Goal: Task Accomplishment & Management: Manage account settings

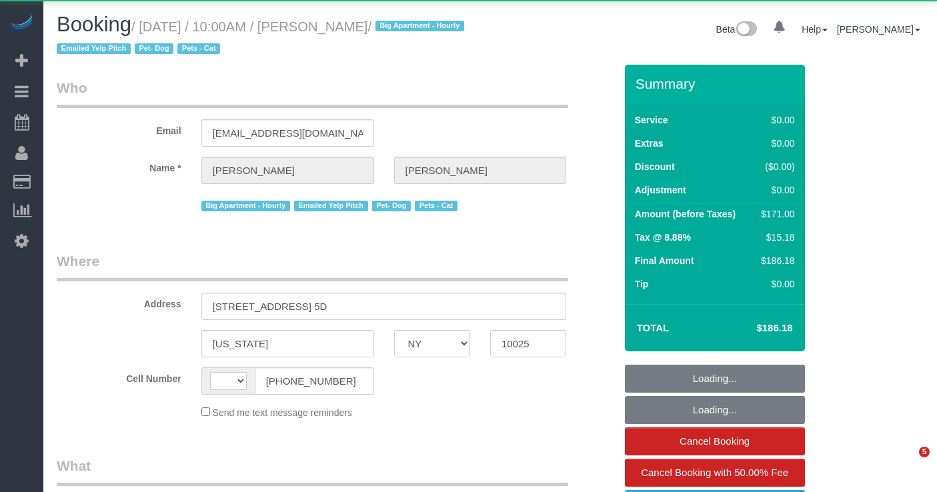
select select "NY"
select select "string:[GEOGRAPHIC_DATA]"
select select "object:1086"
select select "2"
select select "number:57"
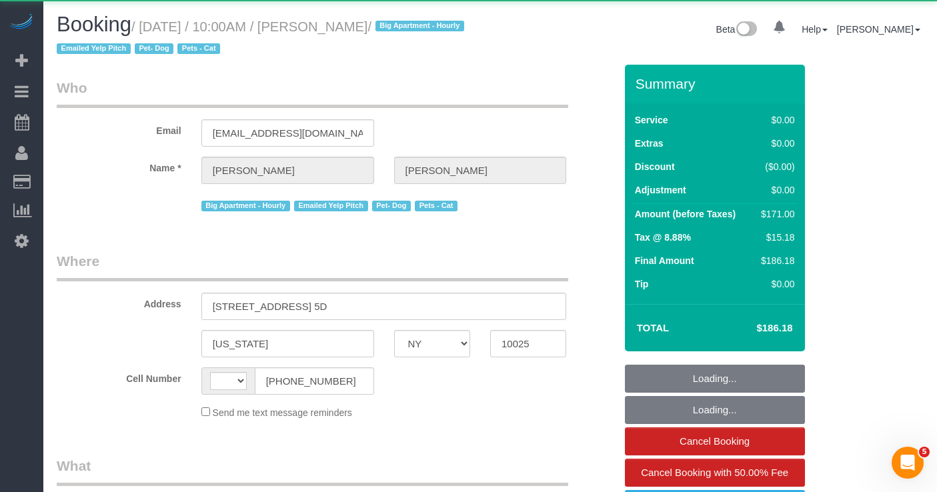
select select "number:72"
select select "number:14"
select select "number:5"
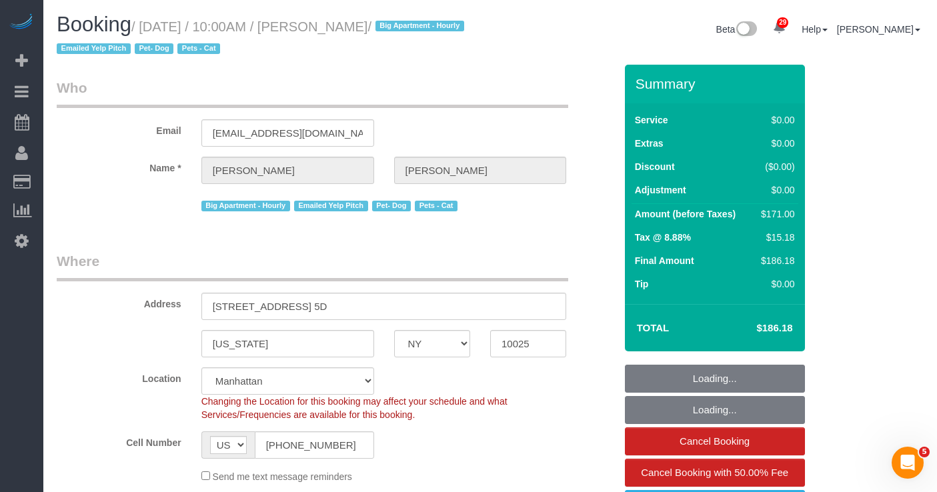
select select "object:1551"
select select "spot1"
select select "string:stripe-pm_1Rizrv4VGloSiKo7XS70dTnu"
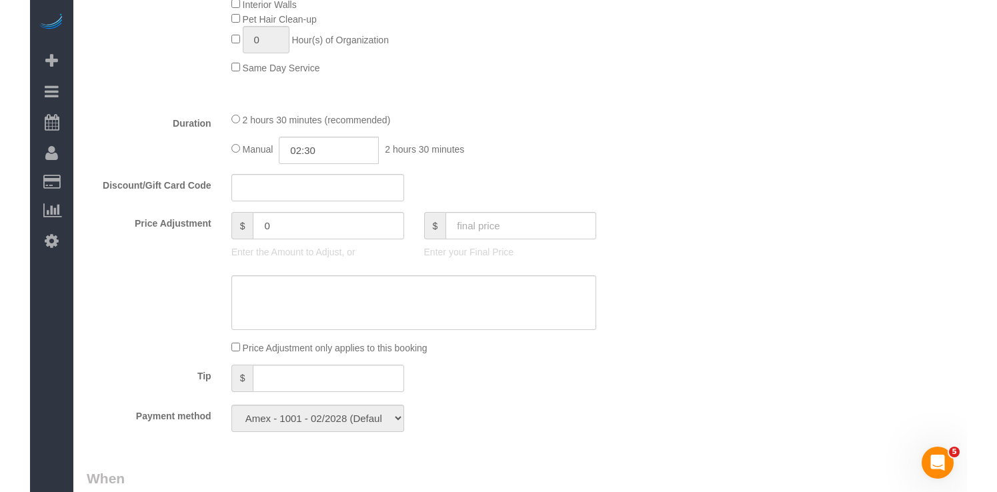
scroll to position [899, 0]
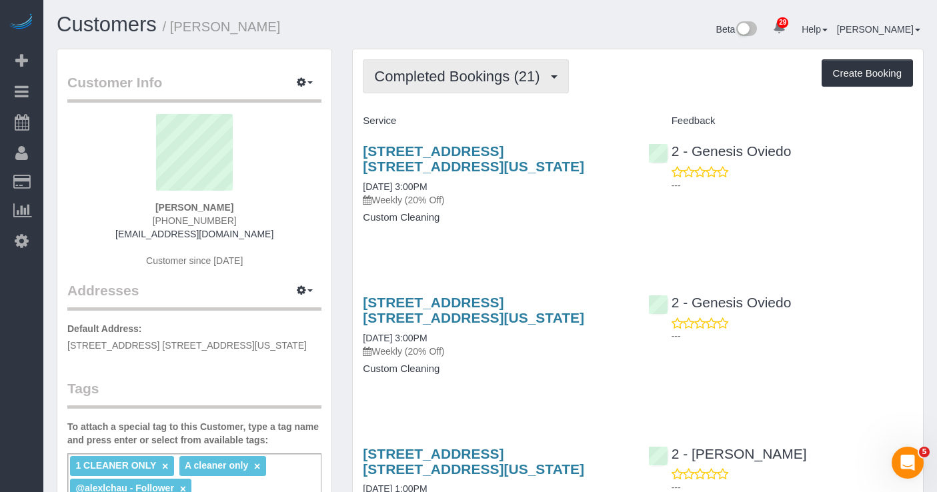
drag, startPoint x: 519, startPoint y: 82, endPoint x: 451, endPoint y: 116, distance: 76.0
click at [519, 82] on span "Completed Bookings (21)" at bounding box center [460, 76] width 172 height 17
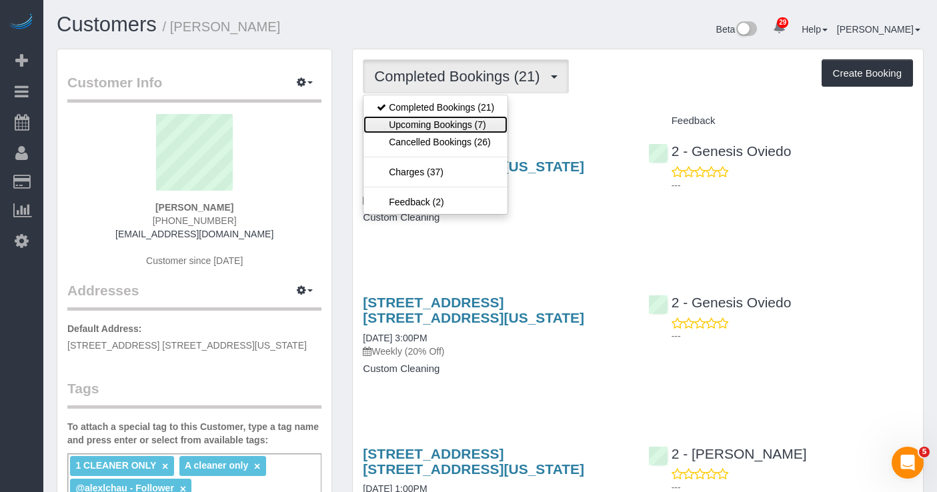
click at [439, 119] on link "Upcoming Bookings (7)" at bounding box center [435, 124] width 144 height 17
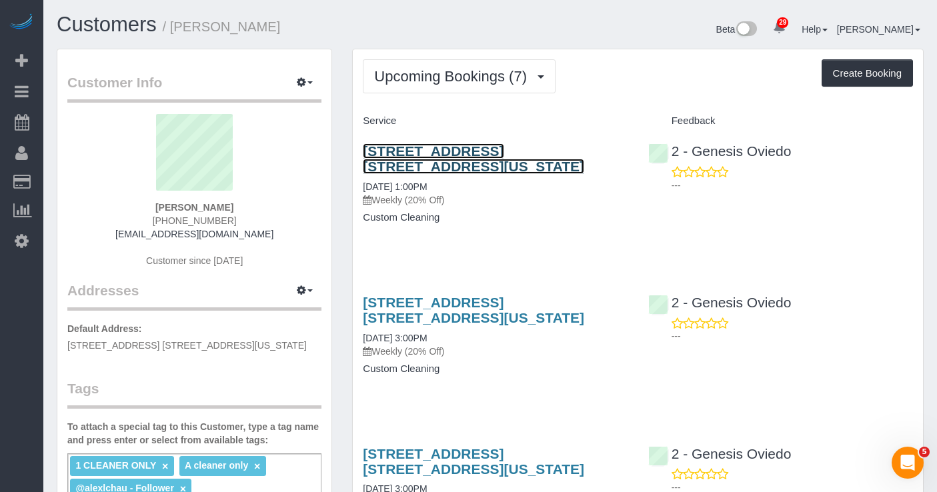
drag, startPoint x: 420, startPoint y: 159, endPoint x: 585, endPoint y: 212, distance: 173.1
click at [420, 159] on link "[STREET_ADDRESS] [STREET_ADDRESS][US_STATE]" at bounding box center [473, 158] width 221 height 31
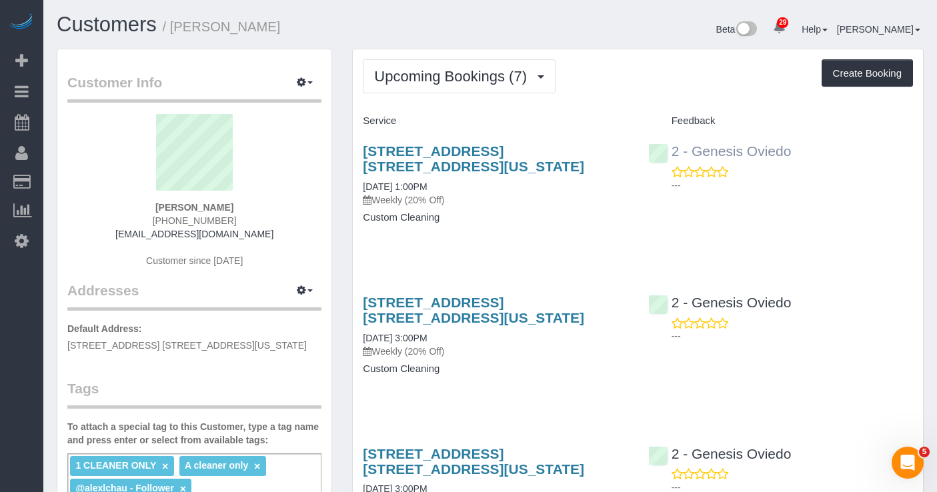
drag, startPoint x: 752, startPoint y: 149, endPoint x: 692, endPoint y: 147, distance: 60.0
click at [692, 147] on div "2 - Genesis Oviedo ---" at bounding box center [780, 164] width 285 height 65
copy link "Genesis Oviedo"
drag, startPoint x: 484, startPoint y: 167, endPoint x: 359, endPoint y: 154, distance: 126.0
click at [359, 154] on div "300 East 33rd Street, Apt. 15a, New York, NY 10016 09/29/2025 1:00PM Weekly (20…" at bounding box center [495, 191] width 285 height 118
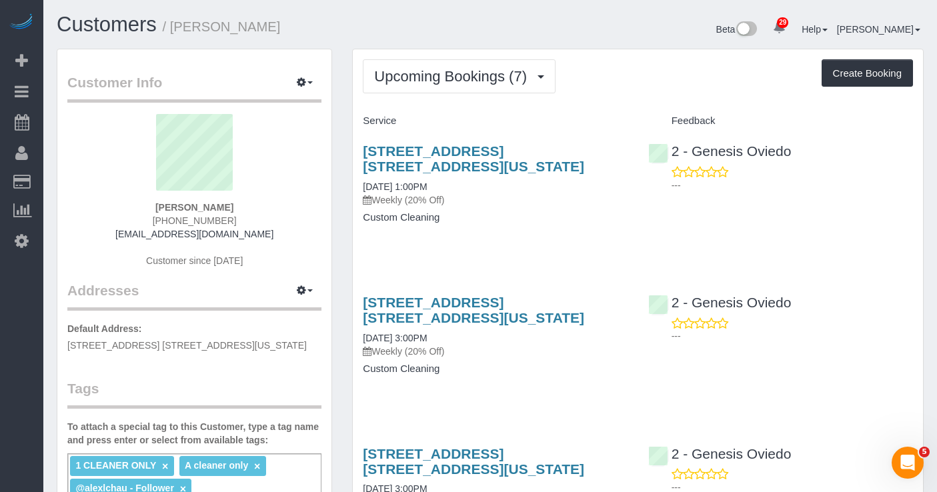
copy link "[STREET_ADDRESS] [STREET_ADDRESS][US_STATE]"
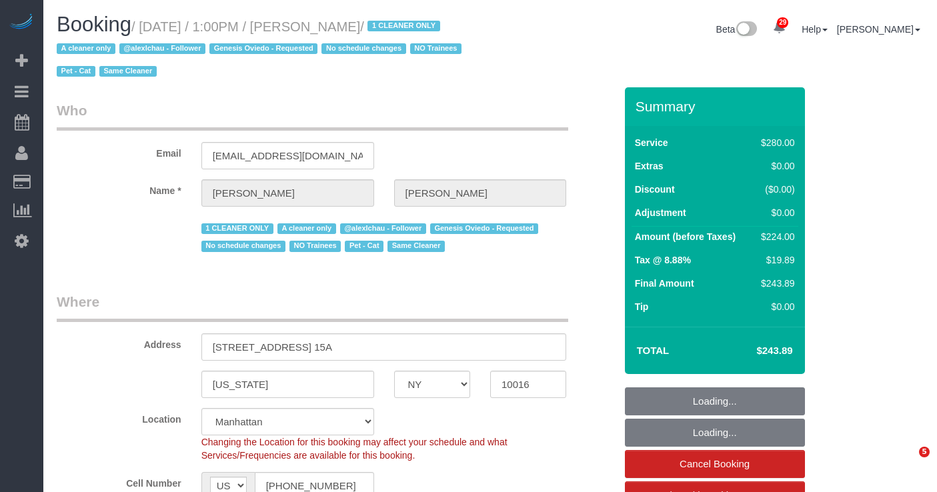
select select "NY"
select select "210"
select select "spot1"
select select "number:89"
select select "number:90"
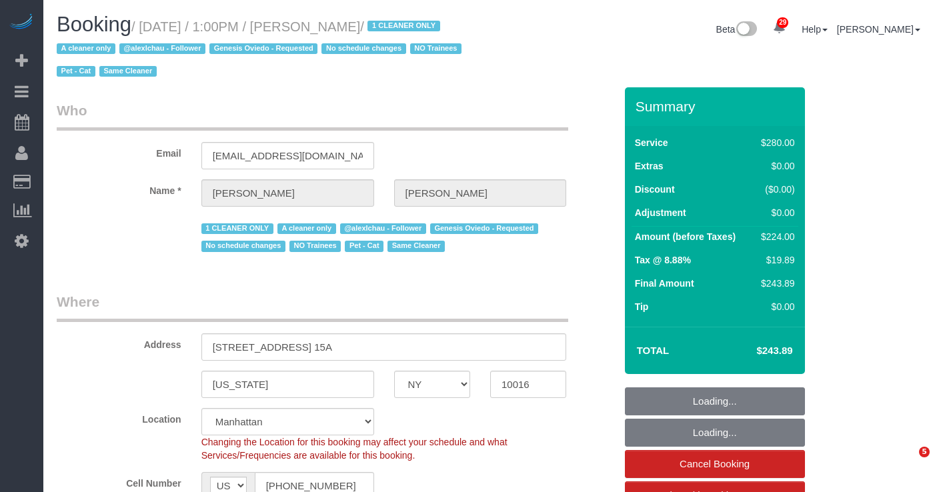
select select "number:14"
select select "number:5"
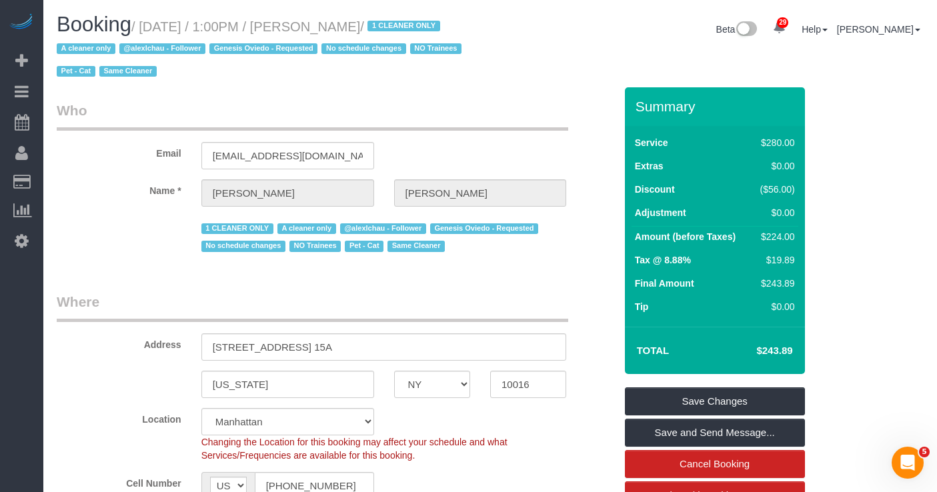
click at [317, 43] on span "Genesis Oviedo - Requested" at bounding box center [263, 48] width 108 height 11
drag, startPoint x: 427, startPoint y: 28, endPoint x: 348, endPoint y: 20, distance: 79.7
click at [343, 21] on small "/ September 29, 2025 / 1:00PM / Jane Lipnitsky / 1 CLEANER ONLY A cleaner only …" at bounding box center [261, 49] width 409 height 60
copy small "Jane Lipnitsky"
click at [315, 37] on h1 "Booking / September 29, 2025 / 1:00PM / Jane Lipnitsky / 1 CLEANER ONLY A clean…" at bounding box center [268, 47] width 423 height 68
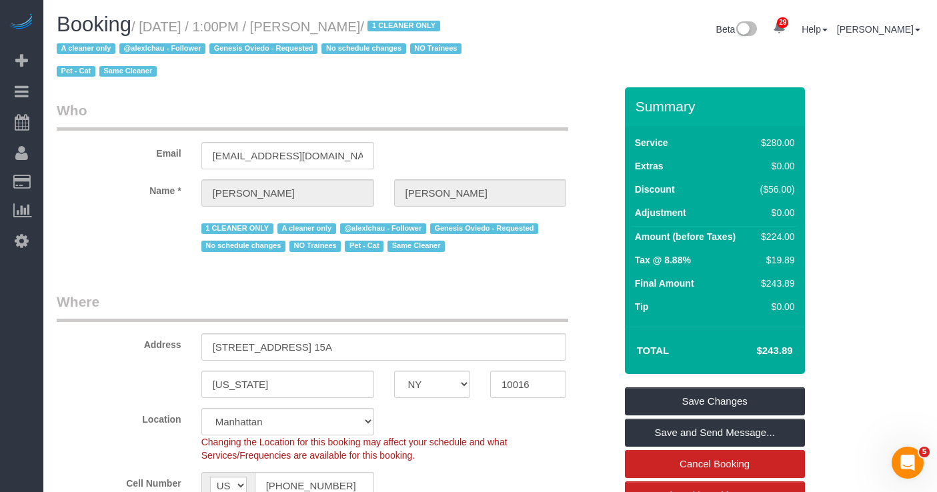
drag, startPoint x: 429, startPoint y: 27, endPoint x: 147, endPoint y: 27, distance: 282.6
click at [147, 27] on small "/ September 29, 2025 / 1:00PM / Jane Lipnitsky / 1 CLEANER ONLY A cleaner only …" at bounding box center [261, 49] width 409 height 60
copy small "September 29, 2025 / 1:00PM / Jane Lipnitsky"
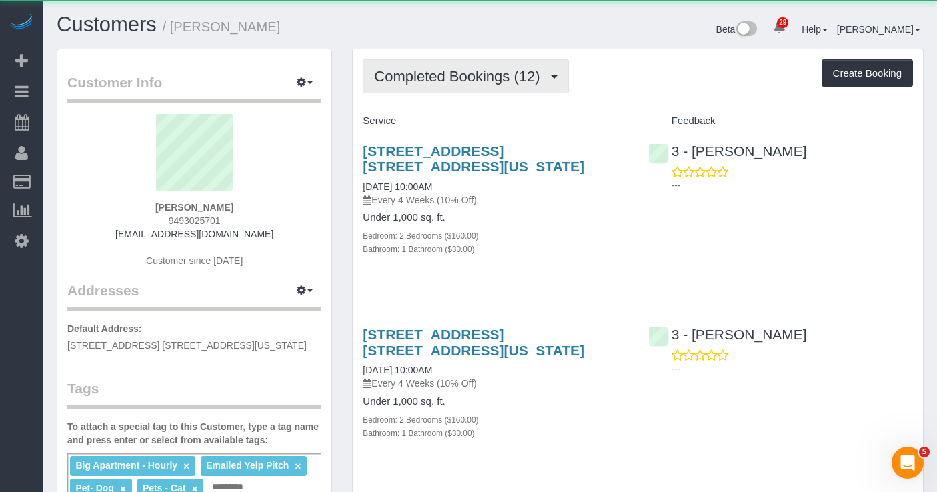
click at [499, 88] on button "Completed Bookings (12)" at bounding box center [465, 76] width 205 height 34
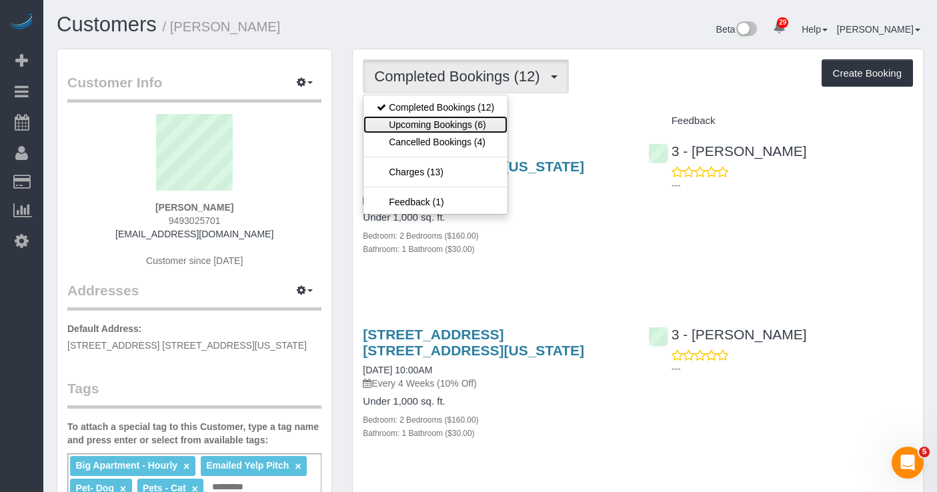
click at [468, 125] on link "Upcoming Bookings (6)" at bounding box center [435, 124] width 144 height 17
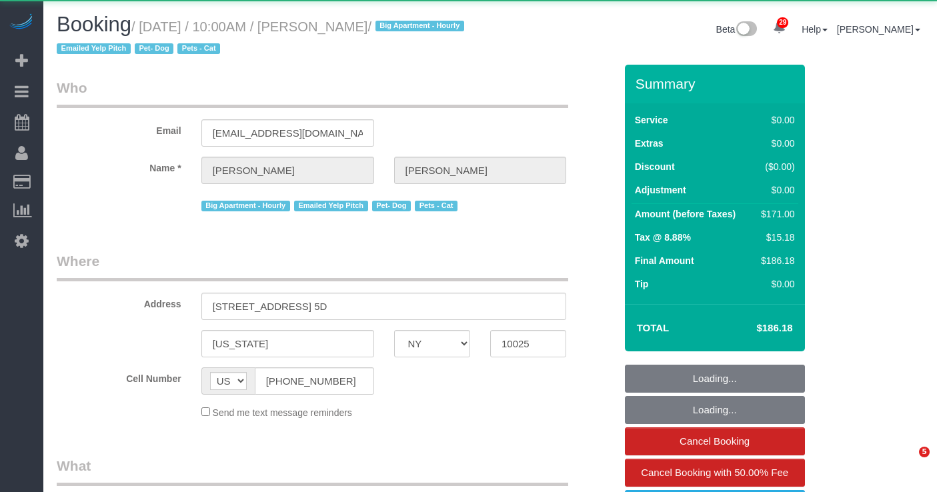
select select "NY"
select select "object:1086"
select select "2"
select select "number:57"
select select "number:72"
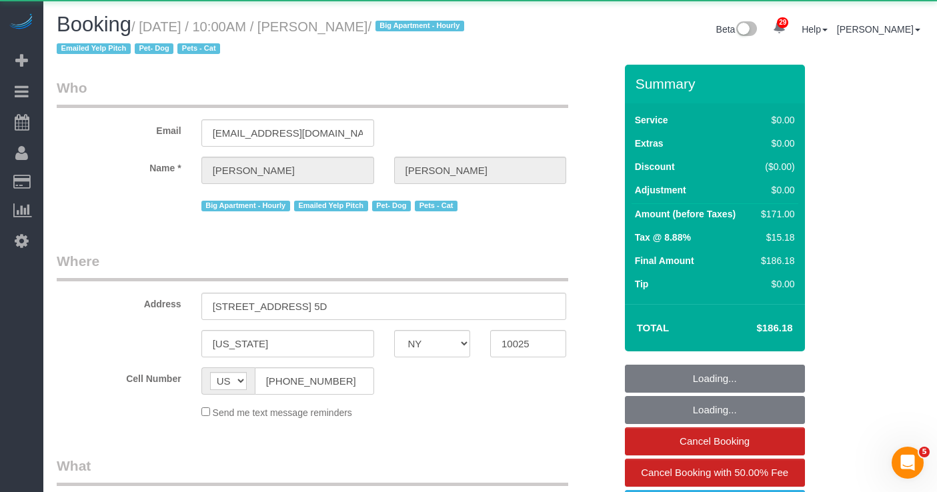
select select "number:14"
select select "number:5"
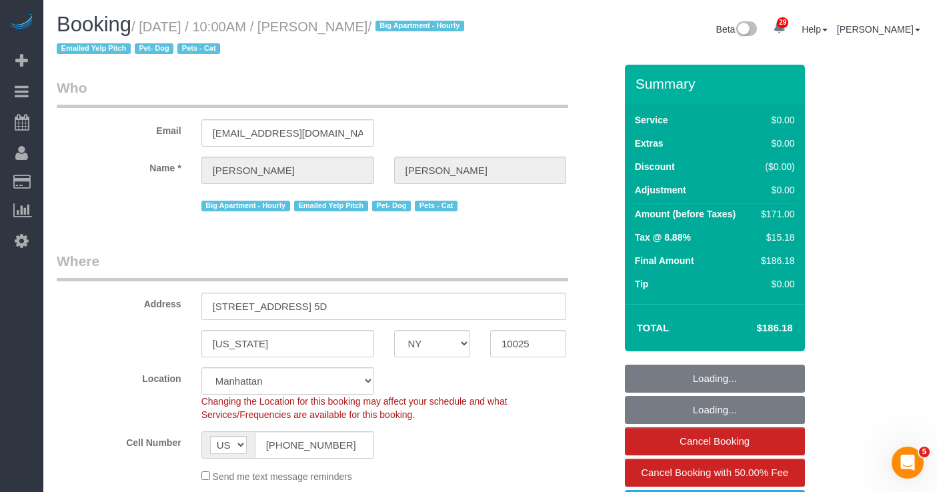
select select "object:1554"
select select "string:stripe-pm_1Rizrv4VGloSiKo7XS70dTnu"
select select "spot1"
select select "2"
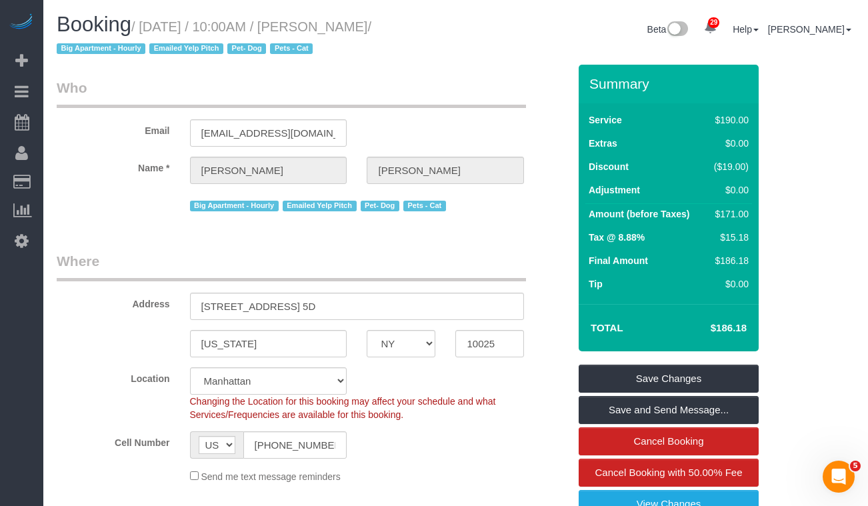
click at [736, 327] on h4 "$186.18" at bounding box center [709, 328] width 76 height 11
copy div "$186.18 Save Changes Save and Send Message... Cancel Booking Cancel Booking wit…"
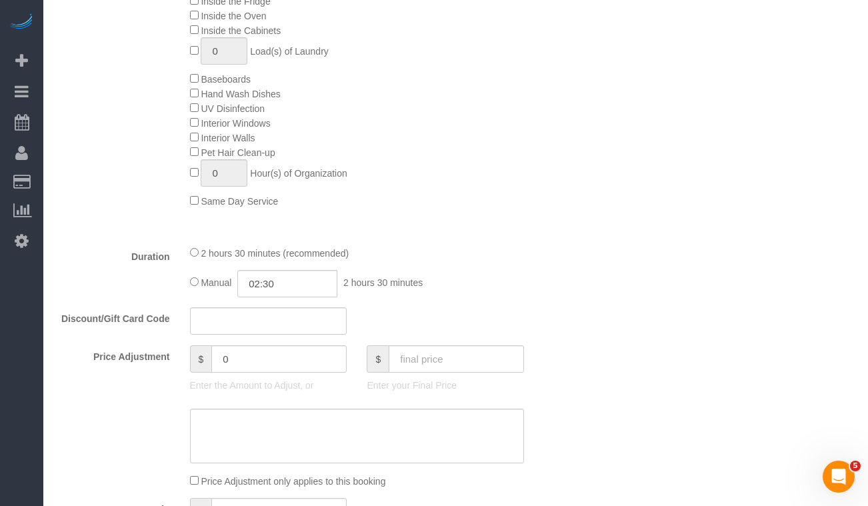
scroll to position [817, 0]
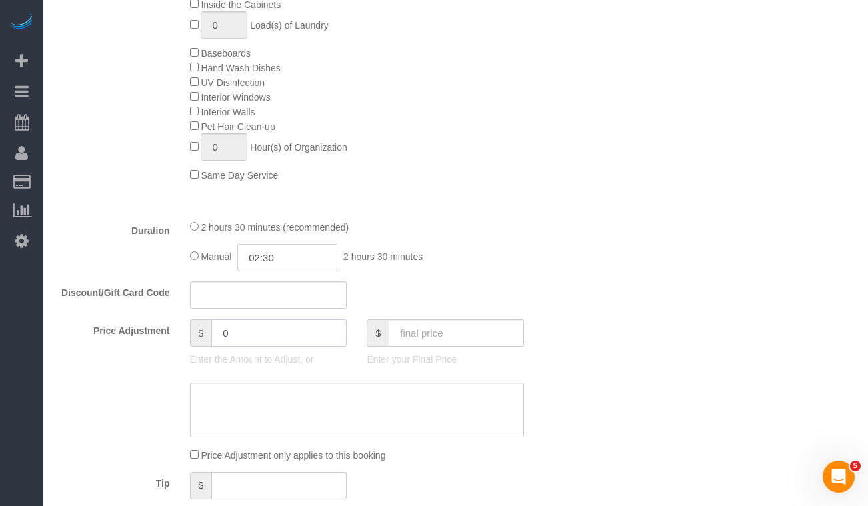
drag, startPoint x: 251, startPoint y: 332, endPoint x: 177, endPoint y: 330, distance: 74.0
click at [177, 330] on div "Price Adjustment $ 0 Enter the Amount to Adjust, or $ Enter your Final Price" at bounding box center [313, 345] width 532 height 53
paste input "186.18"
click at [217, 329] on input "186.18" at bounding box center [278, 332] width 135 height 27
type input "-186.18"
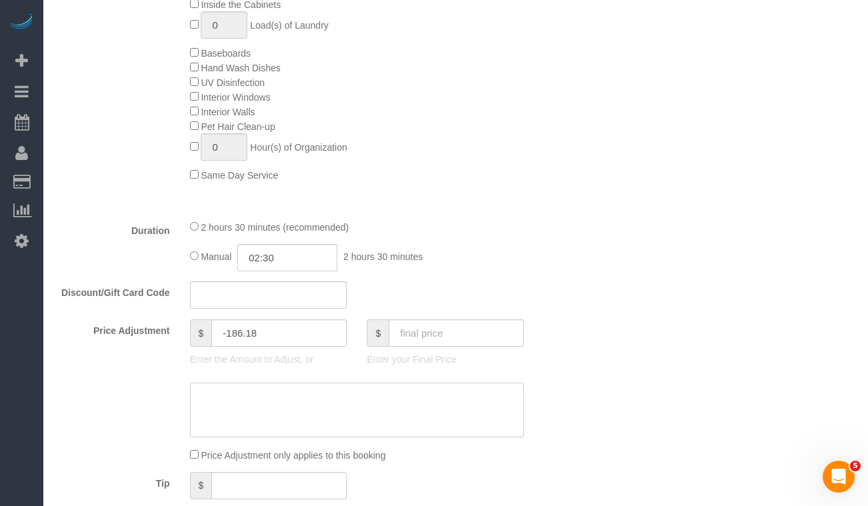
click at [256, 409] on textarea at bounding box center [357, 410] width 335 height 55
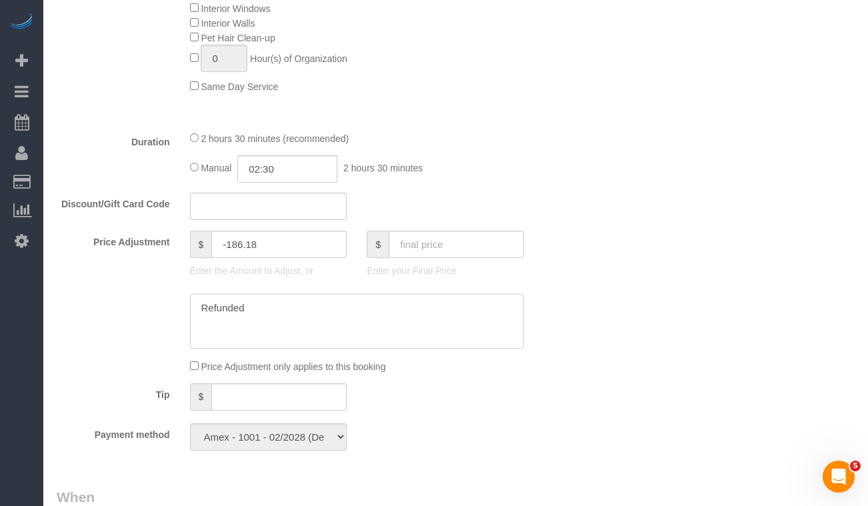
scroll to position [909, 0]
paste textarea "[URL][DOMAIN_NAME]"
click at [247, 308] on textarea at bounding box center [357, 318] width 335 height 55
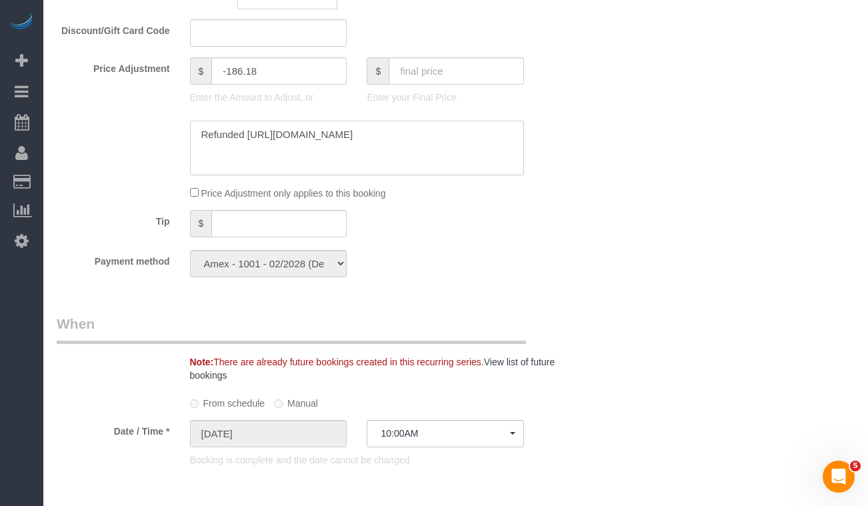
scroll to position [1078, 0]
type textarea "Refund issued. https://maidsailors.slack.com/archives/C25P9N42E/p17589746956556…"
click at [638, 295] on div "Who Email 11williamson.cs@gmail.com Name * Caroline Williamson Big Apartment - …" at bounding box center [456, 175] width 798 height 2376
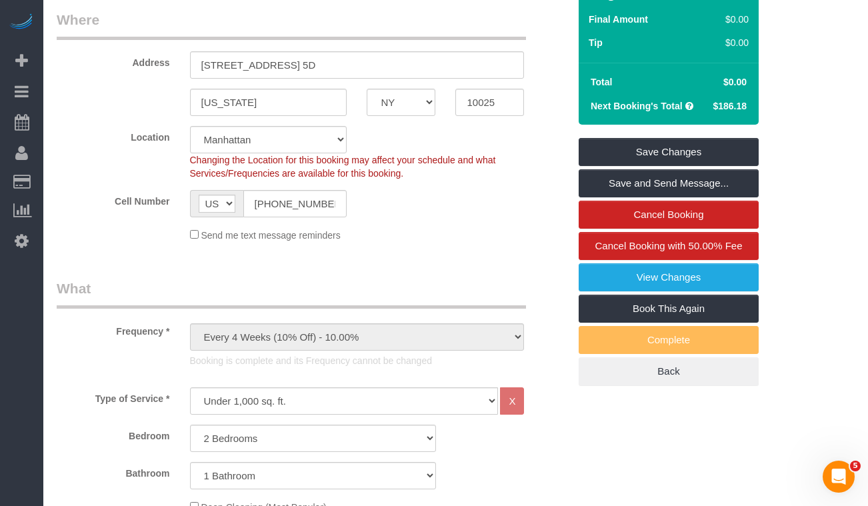
scroll to position [227, 0]
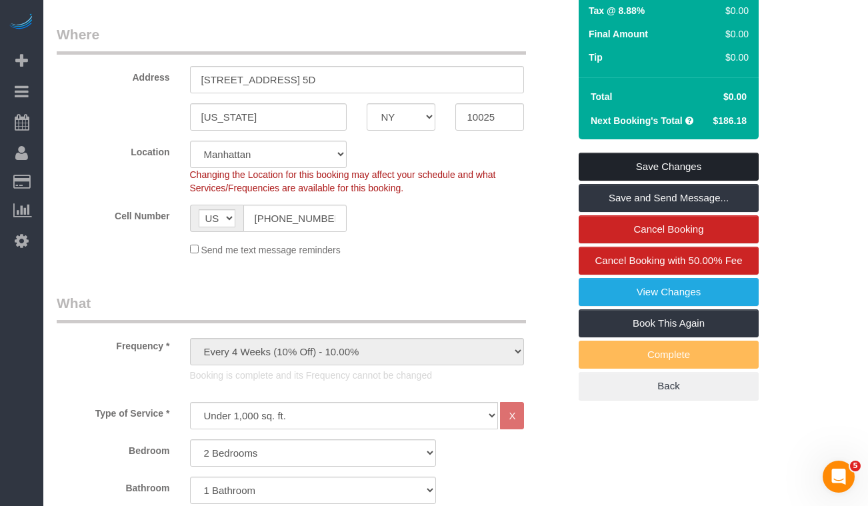
click at [591, 167] on link "Save Changes" at bounding box center [669, 167] width 180 height 28
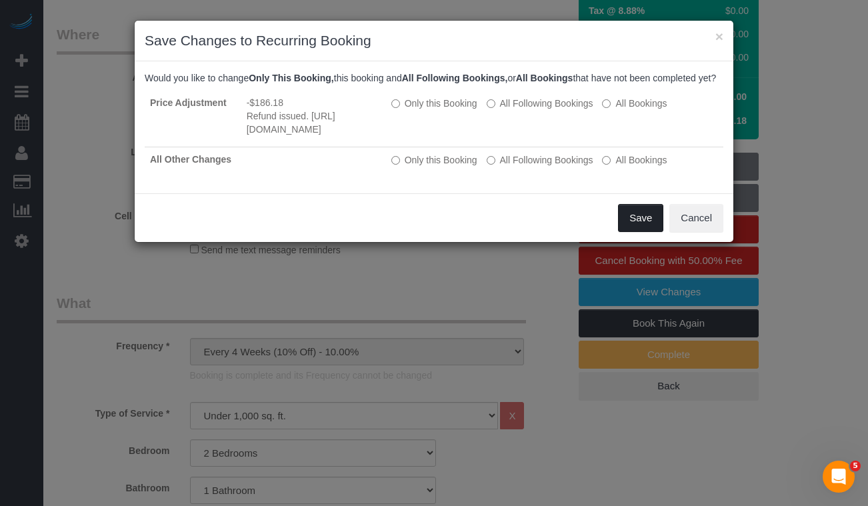
click at [626, 232] on button "Save" at bounding box center [640, 218] width 45 height 28
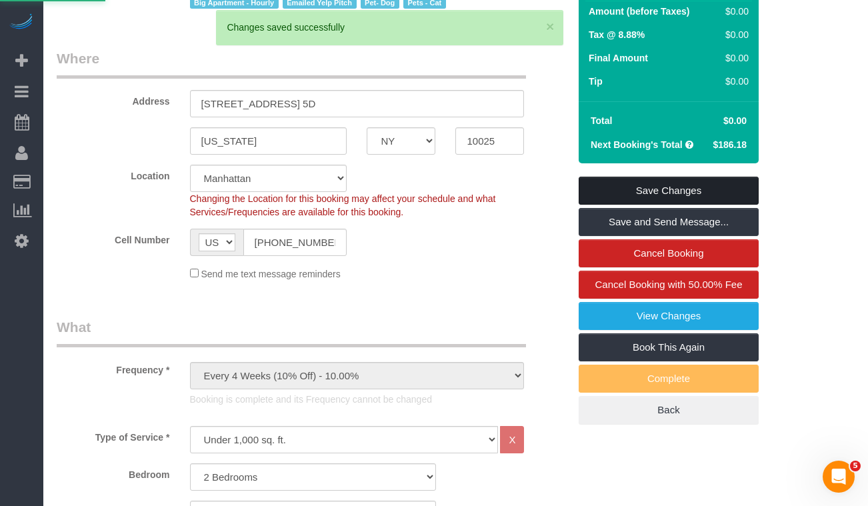
scroll to position [137, 0]
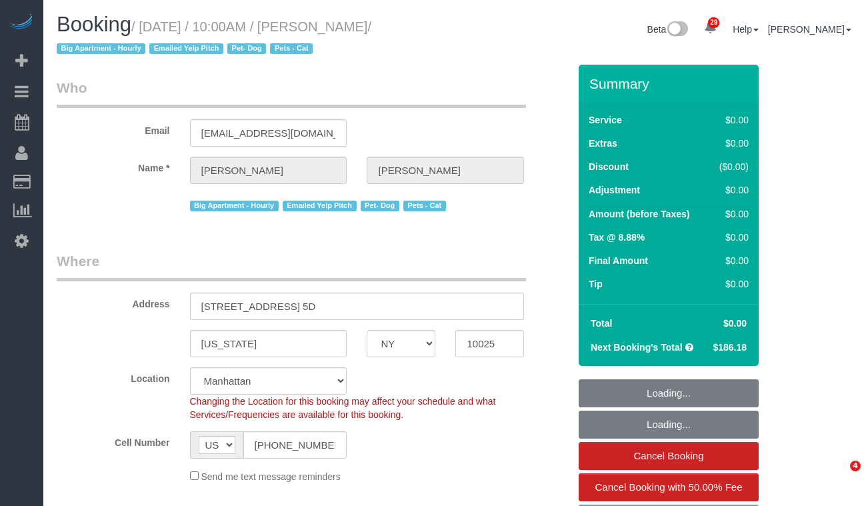
select select "NY"
select select "number:57"
select select "number:72"
select select "number:14"
select select "number:5"
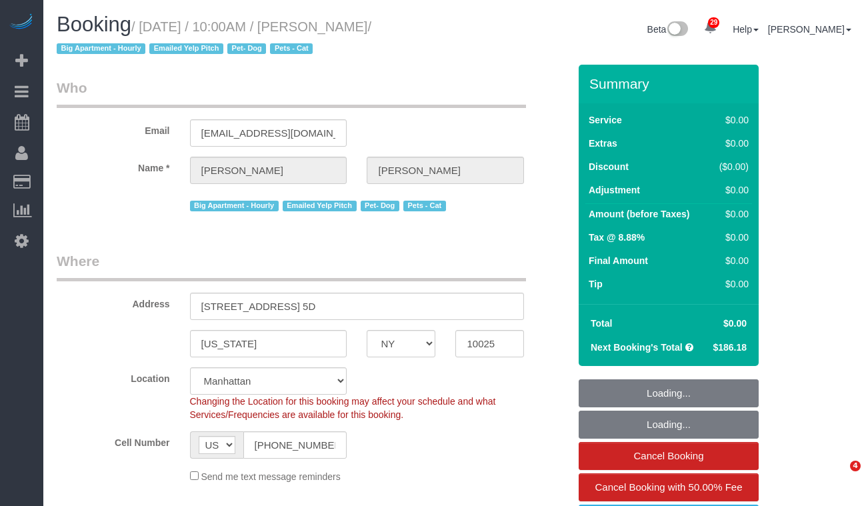
select select "object:1093"
select select "string:stripe-pm_1Rizrv4VGloSiKo7XS70dTnu"
select select "2"
select select "spot1"
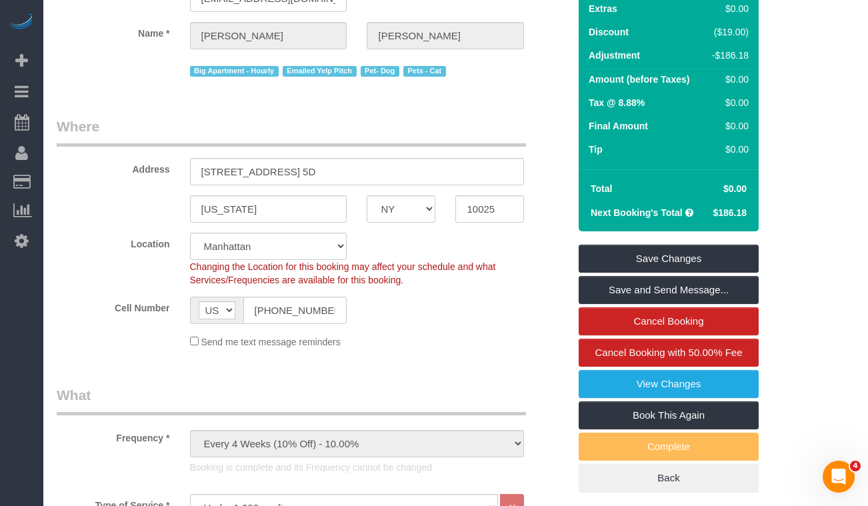
scroll to position [157, 0]
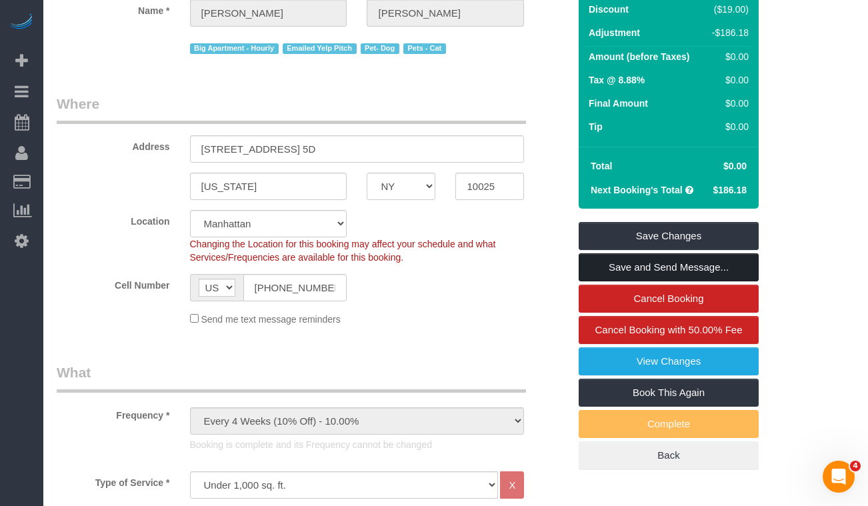
click at [617, 271] on link "Save and Send Message..." at bounding box center [669, 267] width 180 height 28
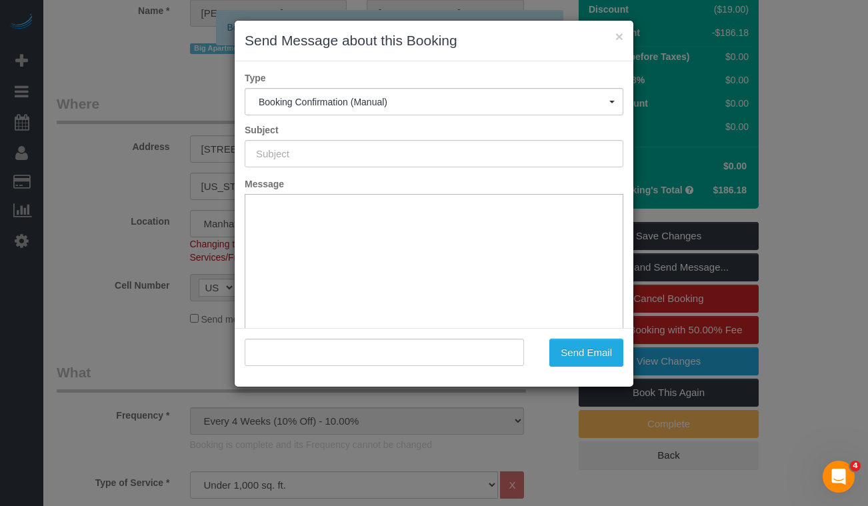
scroll to position [0, 0]
type input "Cleaning Confirmed for 09/26/2025 at 10:00am"
type input ""Caroline Williamson" <11williamson.cs@gmail.com>"
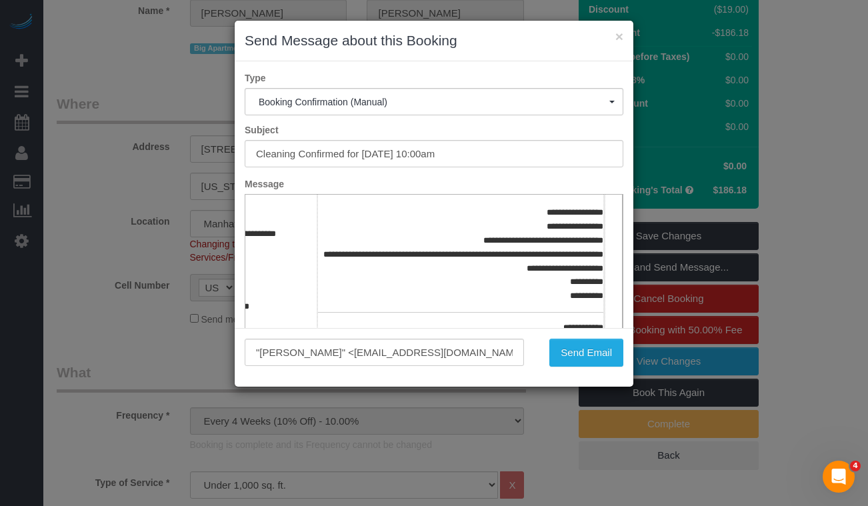
scroll to position [287, 105]
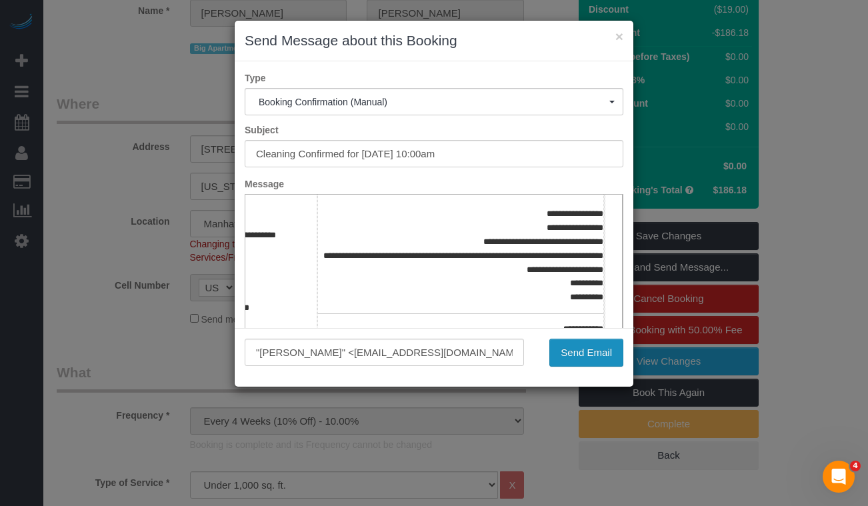
click at [567, 352] on button "Send Email" at bounding box center [586, 353] width 74 height 28
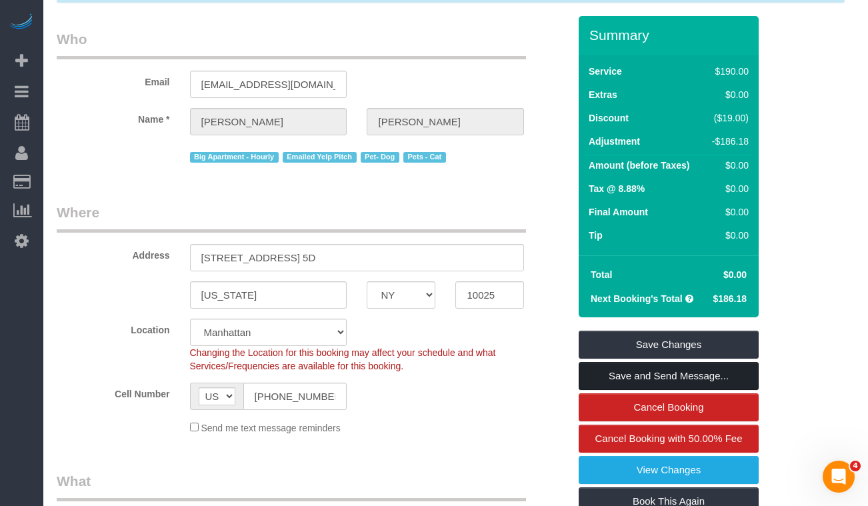
scroll to position [25, 0]
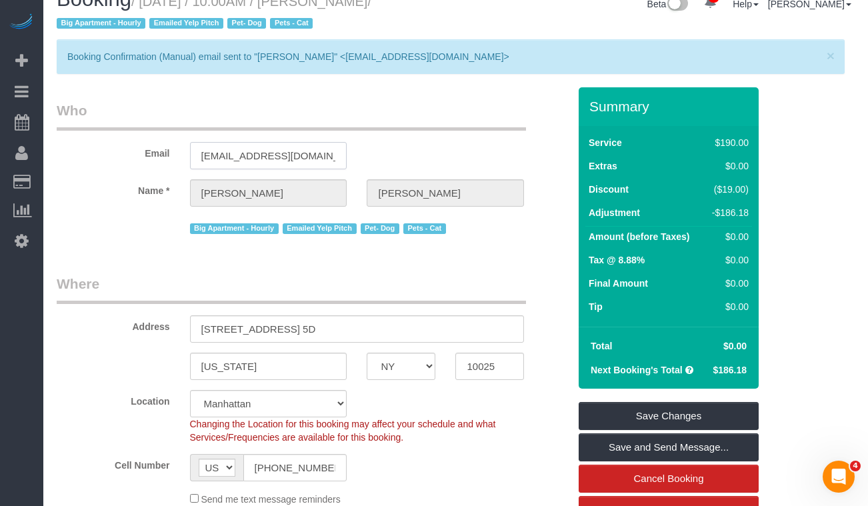
click at [271, 160] on input "[EMAIL_ADDRESS][DOMAIN_NAME]" at bounding box center [268, 155] width 157 height 27
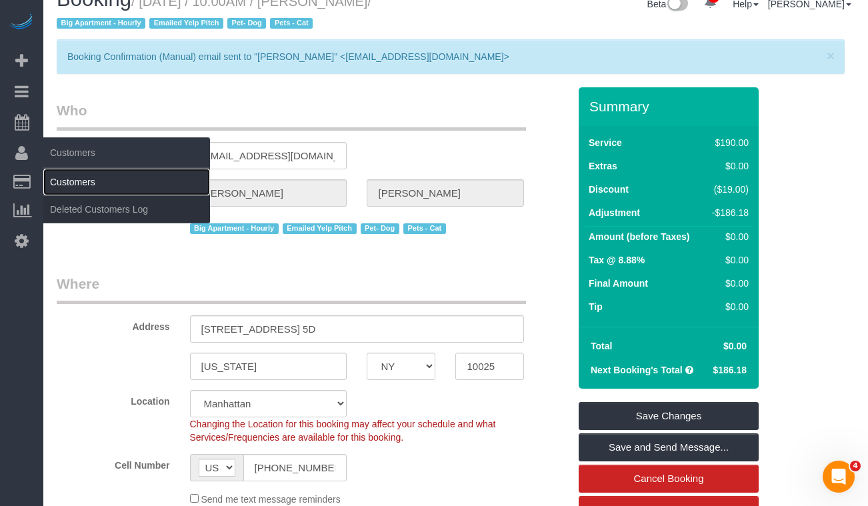
click at [61, 179] on link "Customers" at bounding box center [126, 182] width 167 height 27
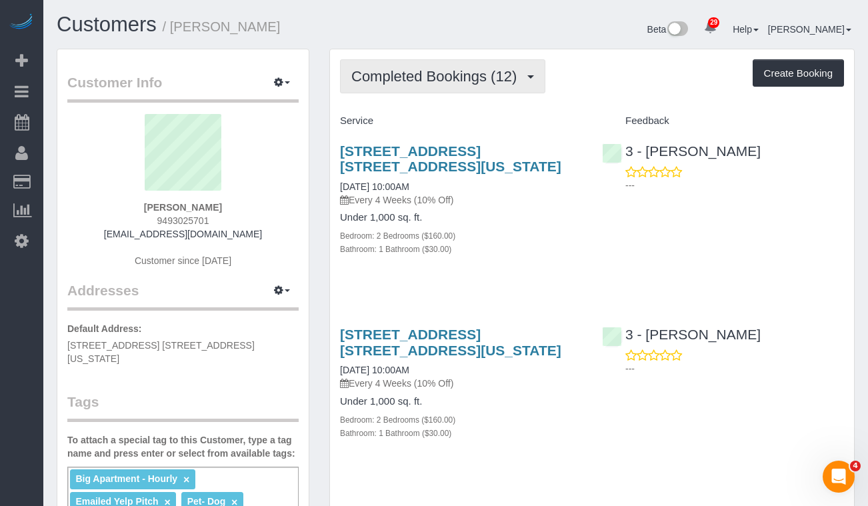
click at [419, 88] on button "Completed Bookings (12)" at bounding box center [442, 76] width 205 height 34
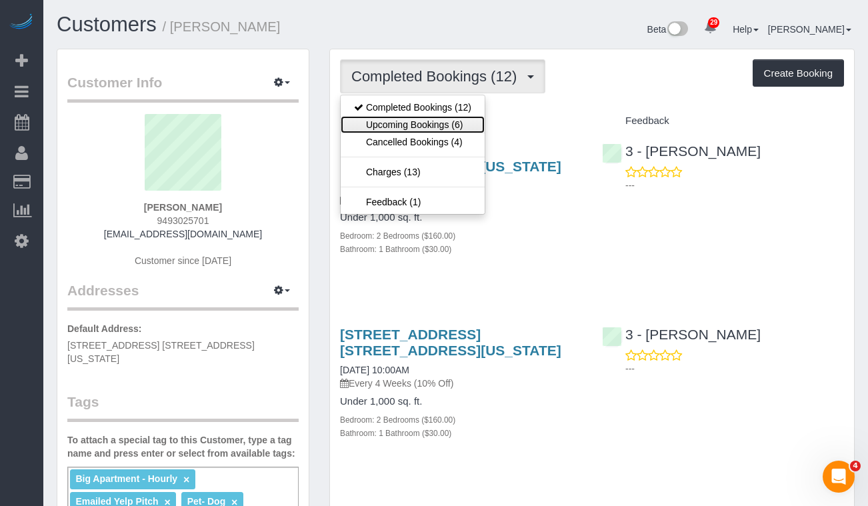
click at [413, 120] on link "Upcoming Bookings (6)" at bounding box center [413, 124] width 144 height 17
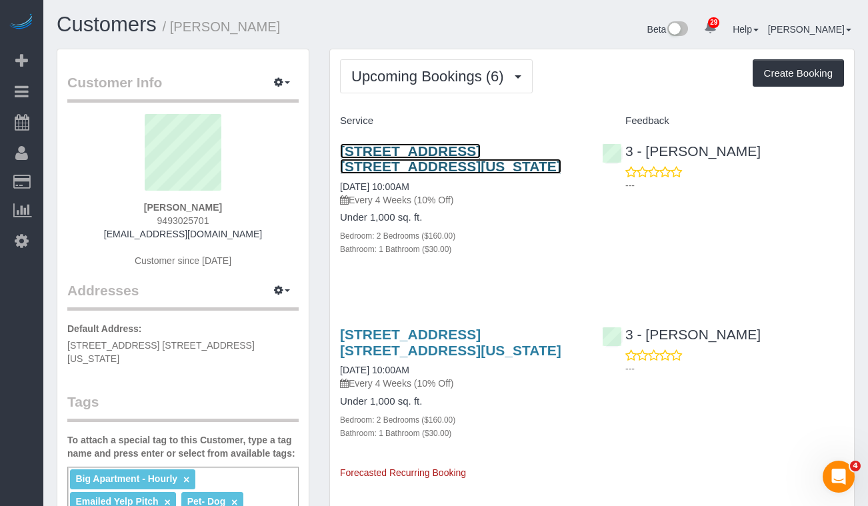
click at [374, 163] on link "949 West End Avenue, Apt. 5d, New York, NY 10025" at bounding box center [450, 158] width 221 height 31
click at [385, 165] on link "949 West End Avenue, Apt. 5d, New York, NY 10025" at bounding box center [450, 158] width 221 height 31
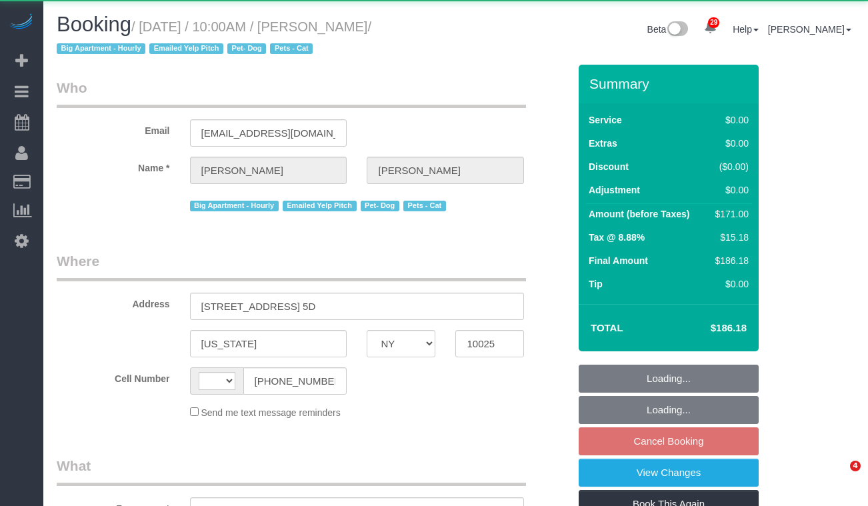
select select "NY"
select select "string:[GEOGRAPHIC_DATA]"
select select "object:580"
select select "2"
select select "number:57"
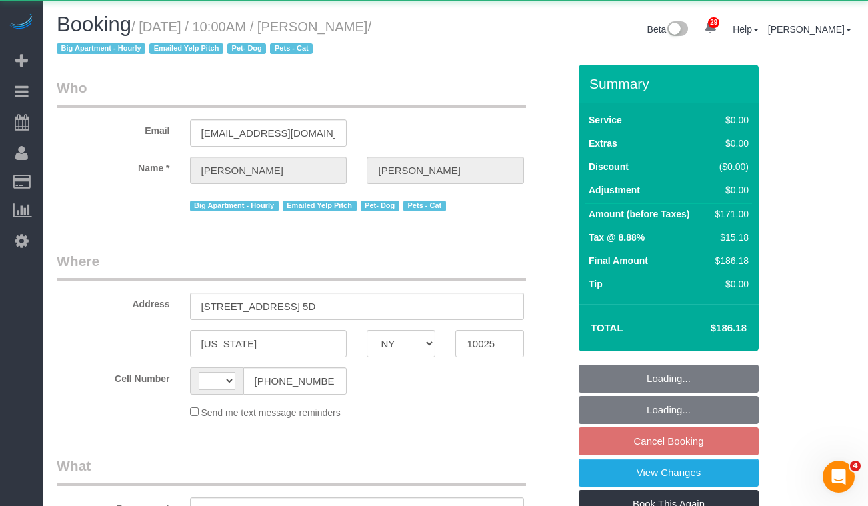
select select "number:72"
select select "number:14"
select select "number:5"
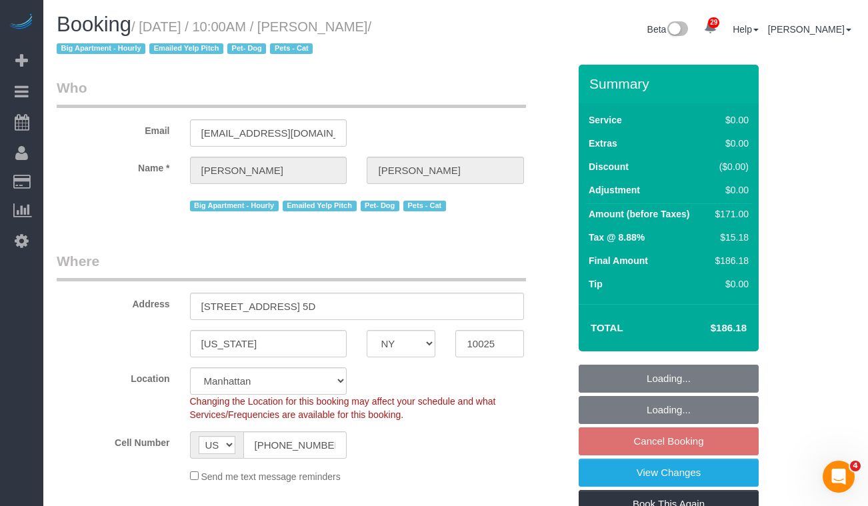
select select "object:1081"
select select "spot3"
select select "2"
select select "string:stripe-pm_1Rizrv4VGloSiKo7XS70dTnu"
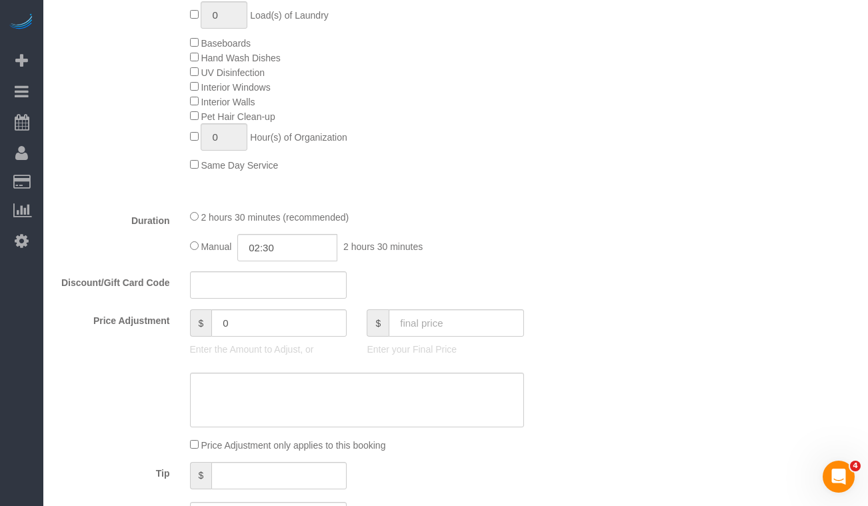
scroll to position [833, 0]
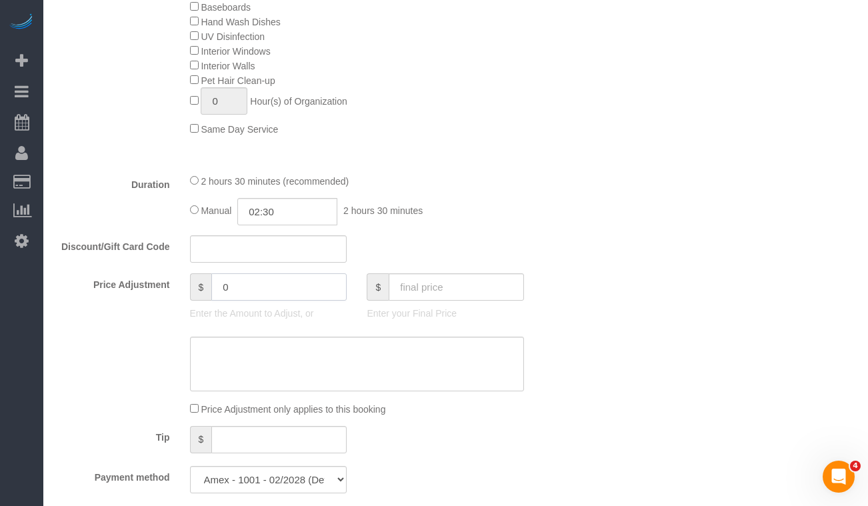
click at [254, 293] on input "0" at bounding box center [278, 286] width 135 height 27
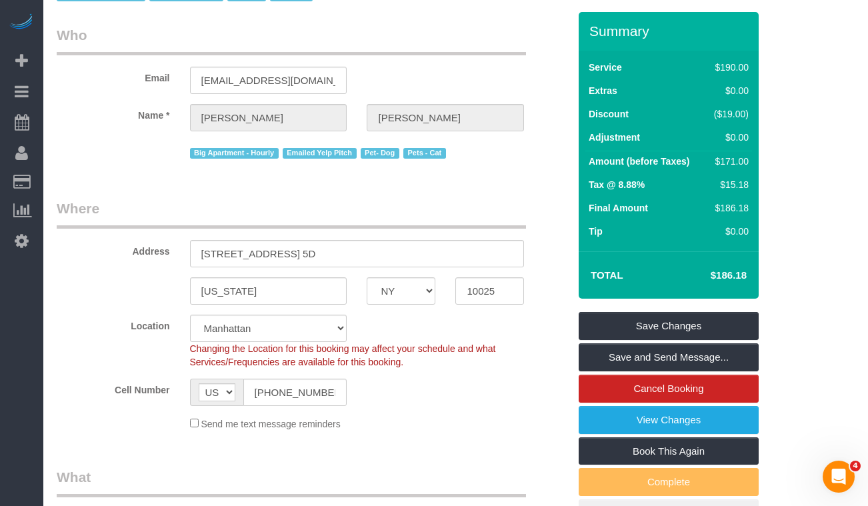
scroll to position [63, 0]
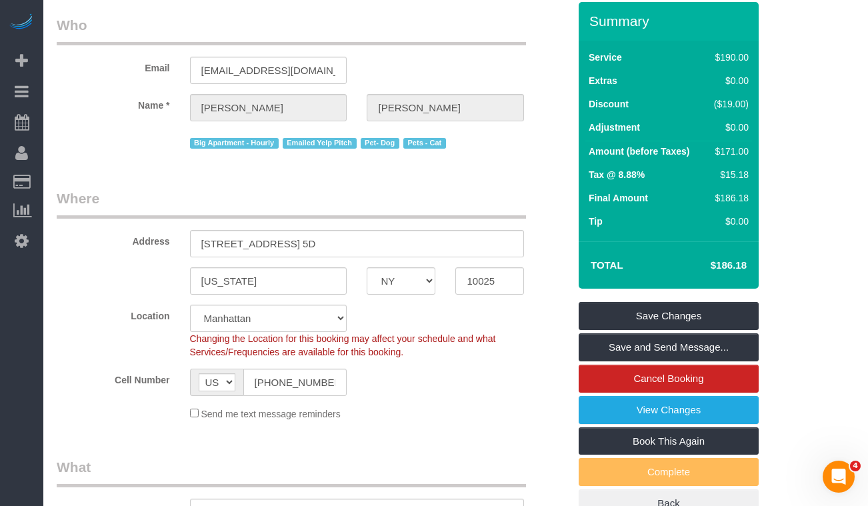
drag, startPoint x: 751, startPoint y: 265, endPoint x: 704, endPoint y: 267, distance: 47.4
click at [704, 267] on td "$186.18" at bounding box center [708, 265] width 87 height 33
copy h4 "$186.18"
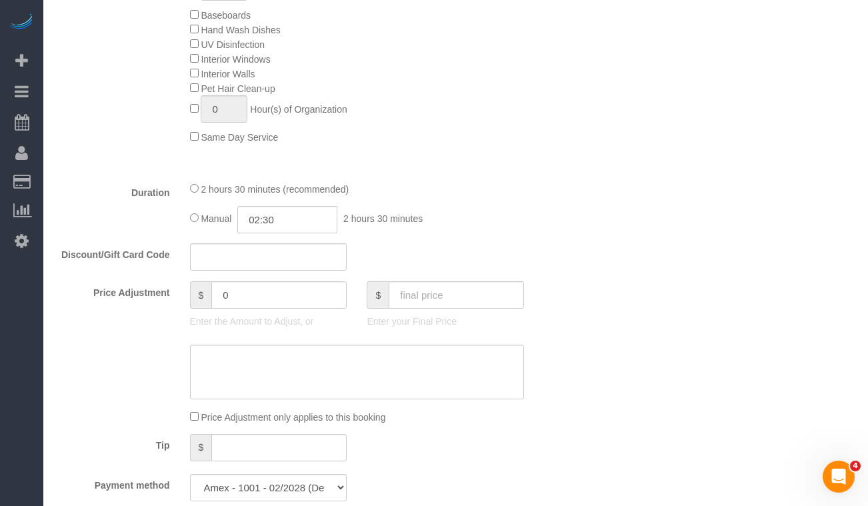
scroll to position [831, 0]
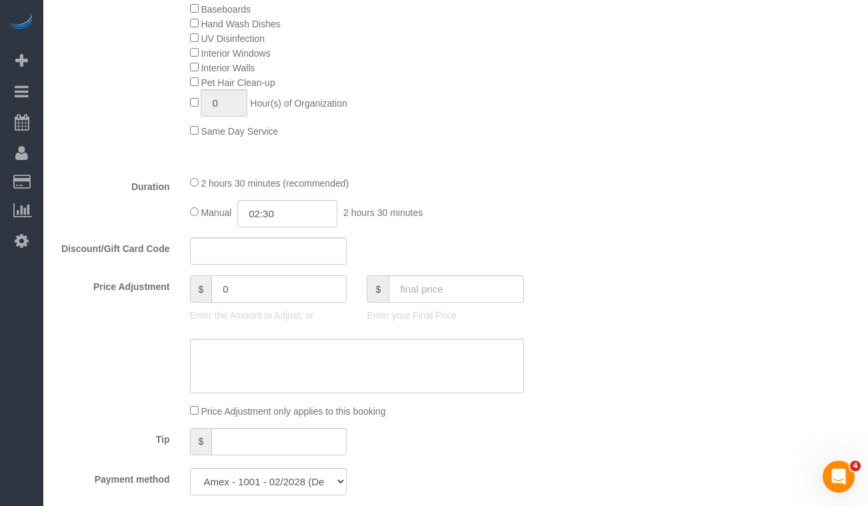
drag, startPoint x: 271, startPoint y: 291, endPoint x: 199, endPoint y: 287, distance: 72.8
click at [199, 287] on div "$ 0" at bounding box center [268, 288] width 157 height 27
paste input "186.18"
click at [222, 291] on input "186.18" at bounding box center [278, 288] width 135 height 27
type input "-186.18"
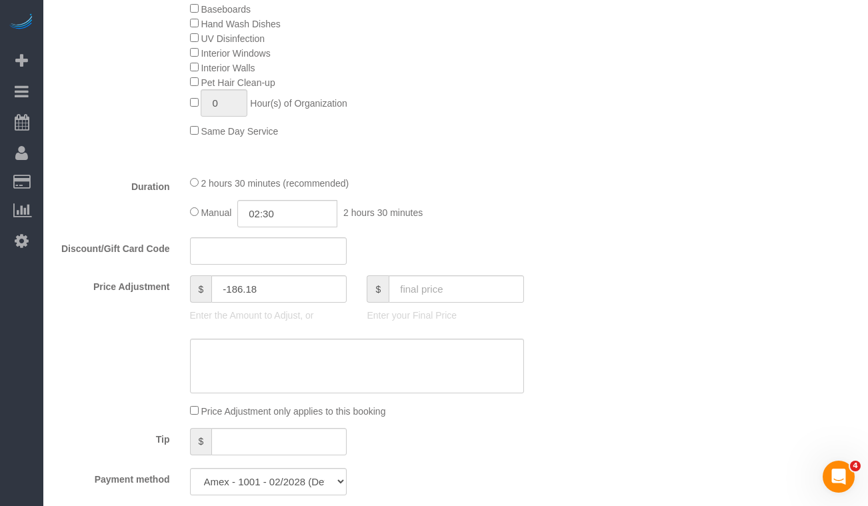
click at [722, 217] on div "Who Email 11williamson.cs@gmail.com Name * Caroline Williamson Big Apartment - …" at bounding box center [456, 376] width 798 height 2286
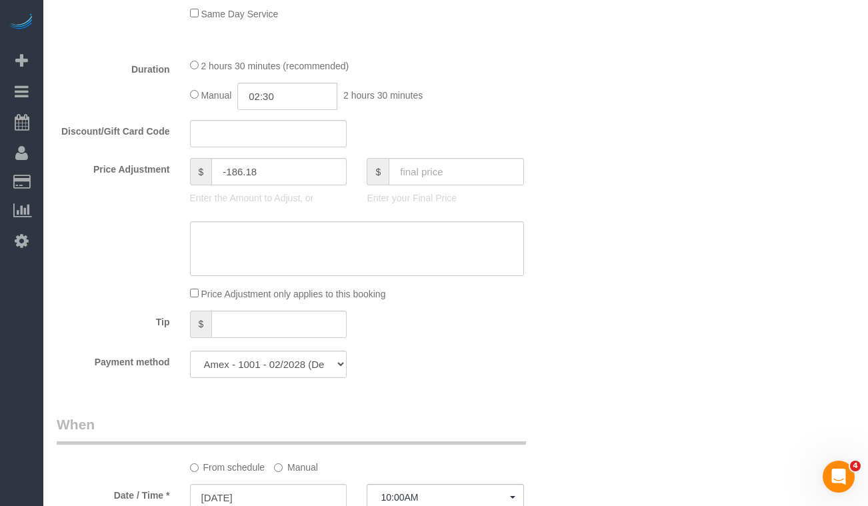
scroll to position [964, 0]
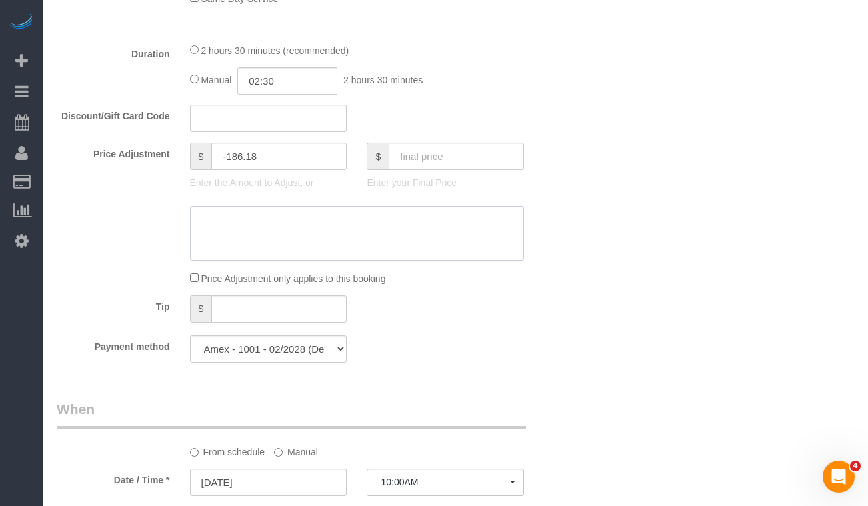
click at [275, 239] on textarea at bounding box center [357, 233] width 335 height 55
paste textarea "[URL][DOMAIN_NAME]"
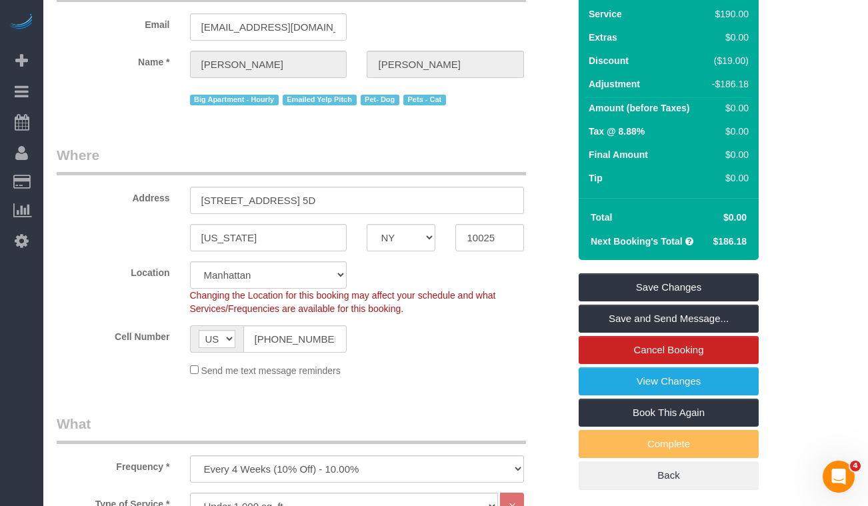
scroll to position [83, 0]
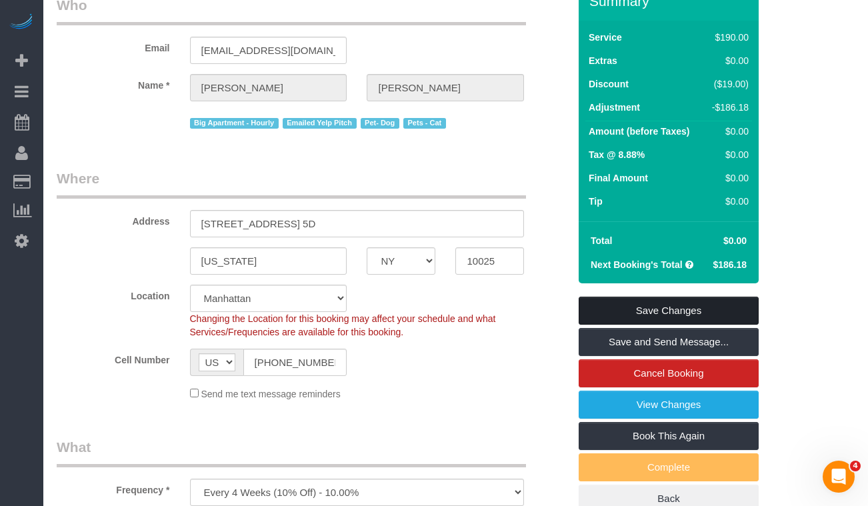
type textarea "Complimentary cleaning [URL][DOMAIN_NAME]"
click at [583, 311] on link "Save Changes" at bounding box center [669, 311] width 180 height 28
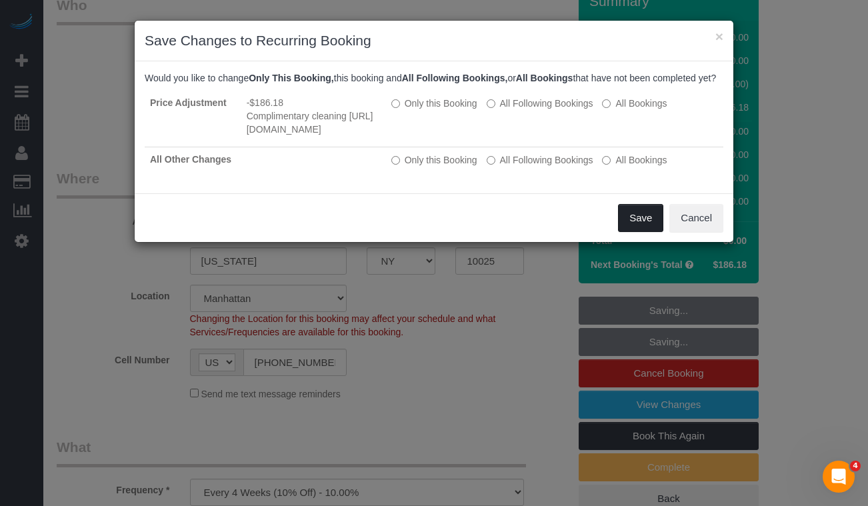
click at [628, 232] on button "Save" at bounding box center [640, 218] width 45 height 28
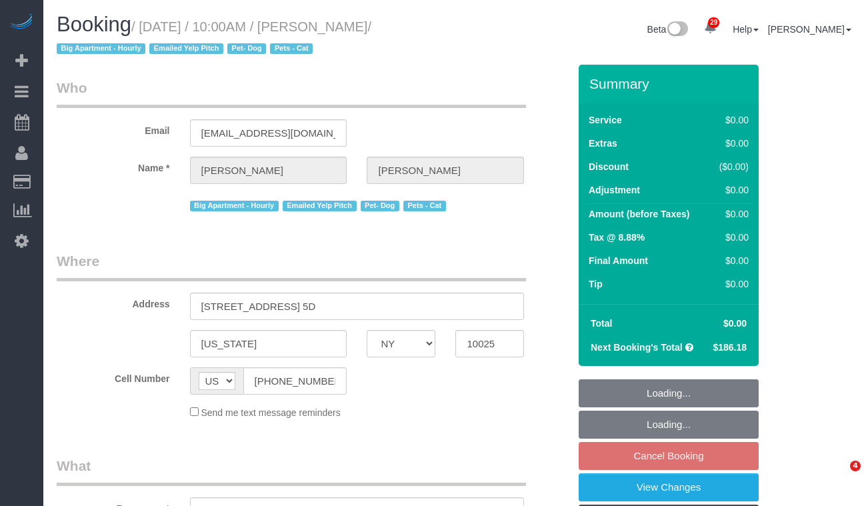
select select "NY"
select select "object:1084"
select select "2"
select select "number:57"
select select "number:72"
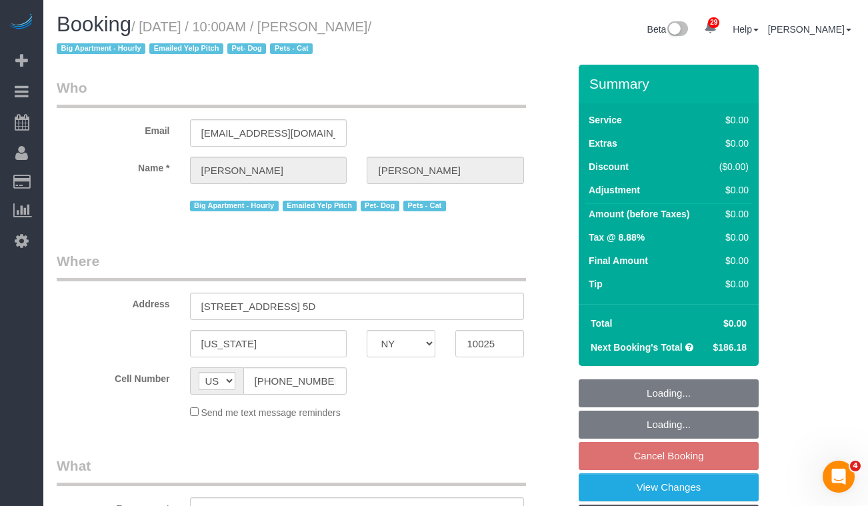
select select "number:14"
select select "number:5"
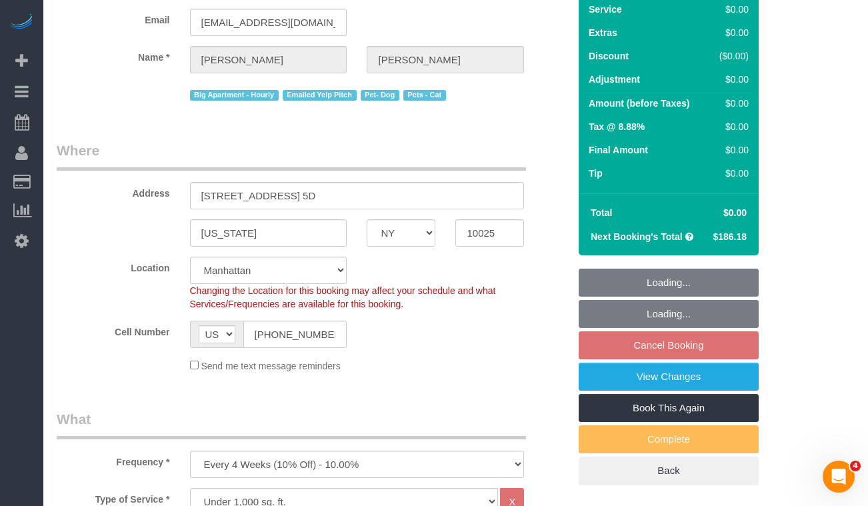
select select "string:stripe-pm_1Rizrv4VGloSiKo7XS70dTnu"
select select "spot3"
select select "2"
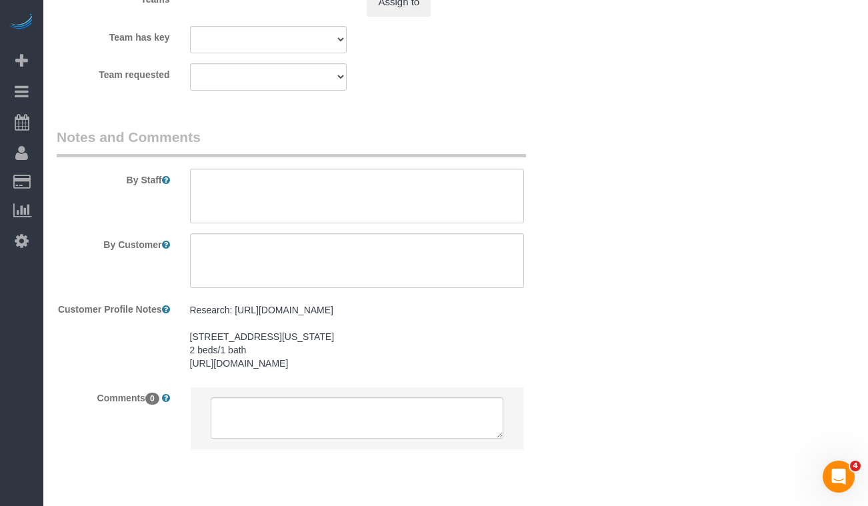
scroll to position [1920, 0]
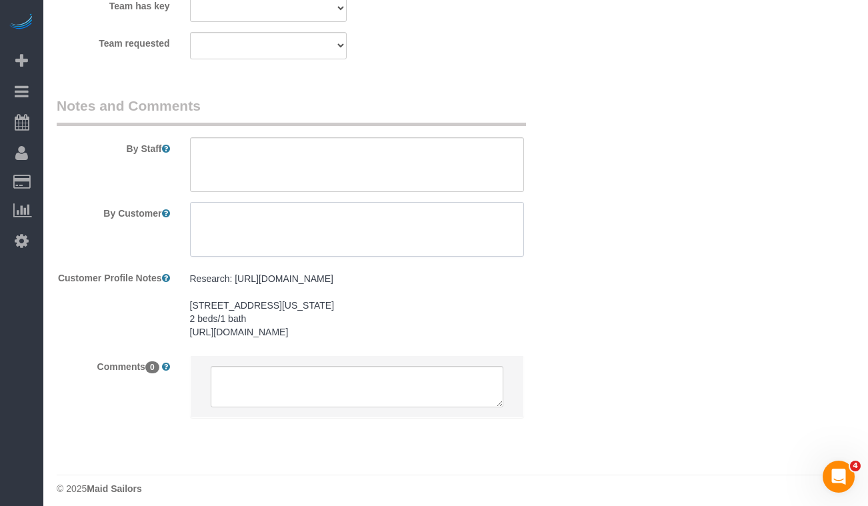
click at [281, 232] on textarea at bounding box center [357, 229] width 335 height 55
click at [238, 168] on textarea at bounding box center [357, 164] width 335 height 55
click at [235, 176] on textarea at bounding box center [357, 164] width 335 height 55
paste textarea "only items actually placed in the trash or recycling bins"
click at [205, 152] on textarea at bounding box center [357, 164] width 335 height 55
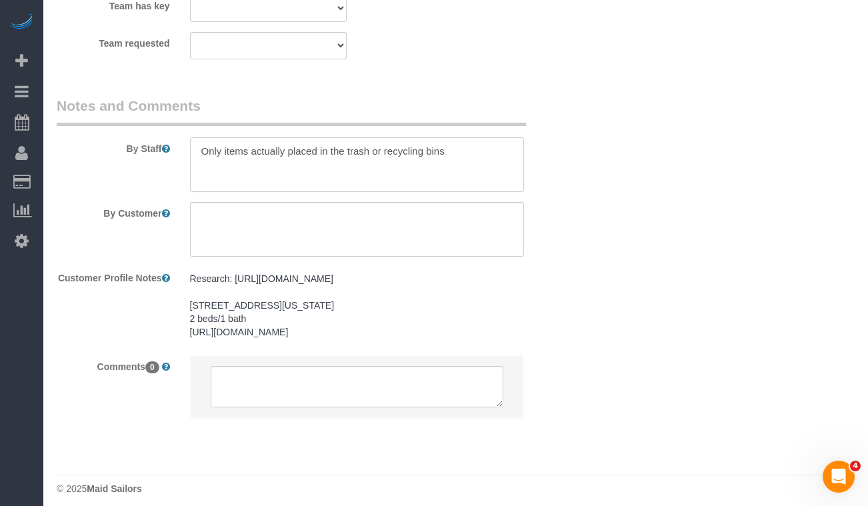
click at [453, 152] on textarea at bounding box center [357, 164] width 335 height 55
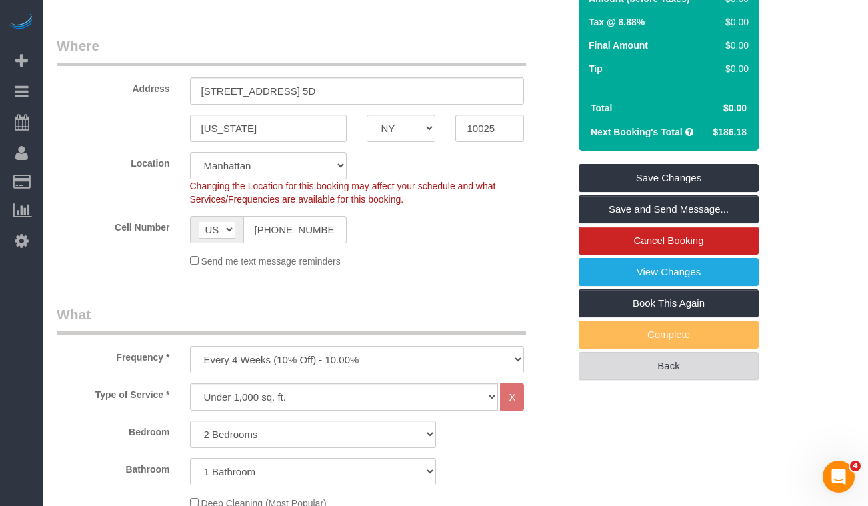
scroll to position [223, 0]
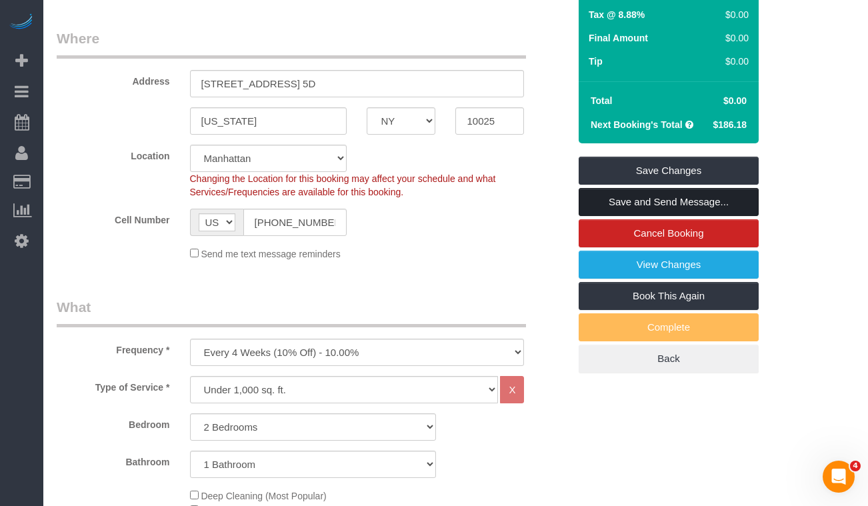
type textarea "Only items actually placed in the trash or recycling bins should be thrown out."
click at [590, 199] on link "Save and Send Message..." at bounding box center [669, 202] width 180 height 28
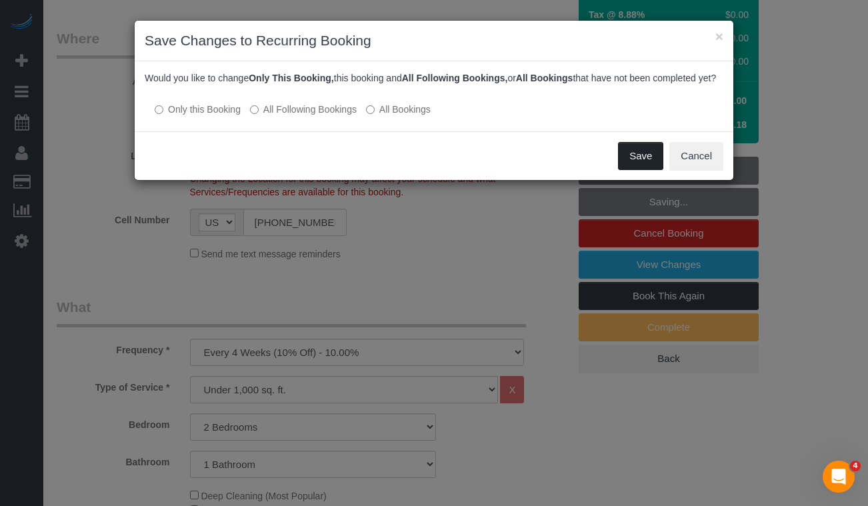
click at [630, 169] on button "Save" at bounding box center [640, 156] width 45 height 28
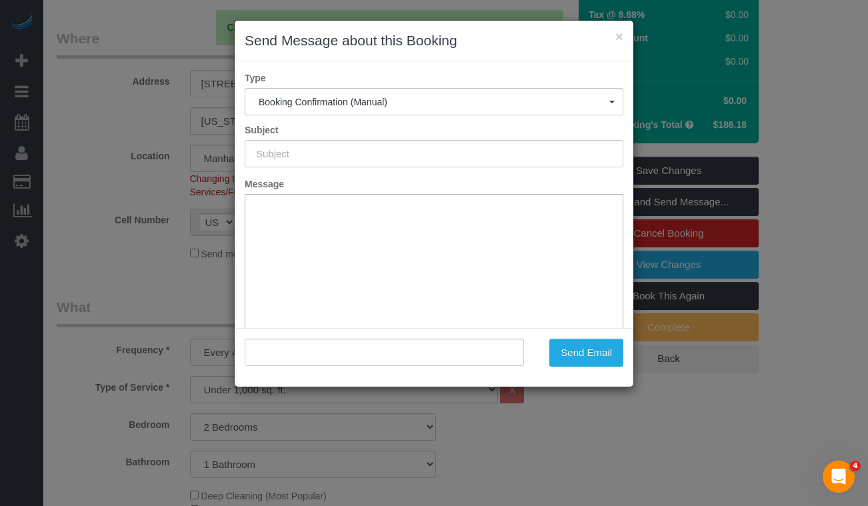
scroll to position [0, 0]
type input "Cleaning Confirmed for [DATE] 10:00am"
type input ""[PERSON_NAME]" <[EMAIL_ADDRESS][DOMAIN_NAME]>"
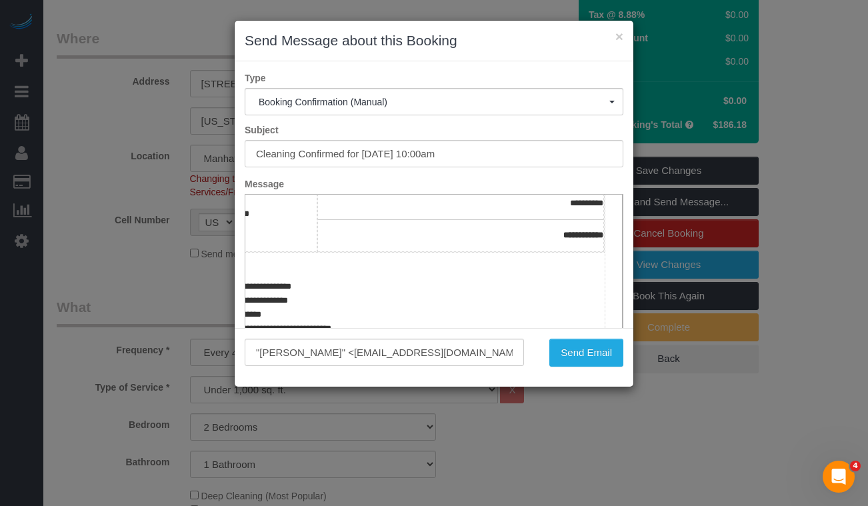
scroll to position [392, 105]
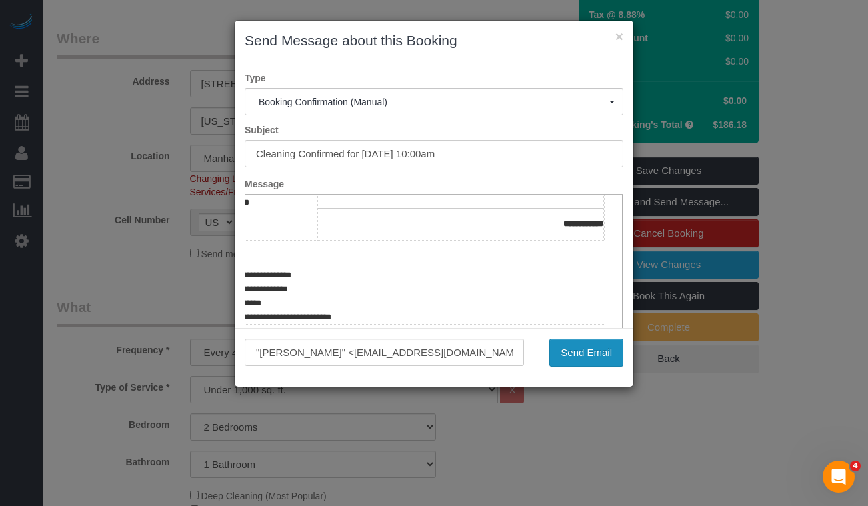
click at [567, 361] on button "Send Email" at bounding box center [586, 353] width 74 height 28
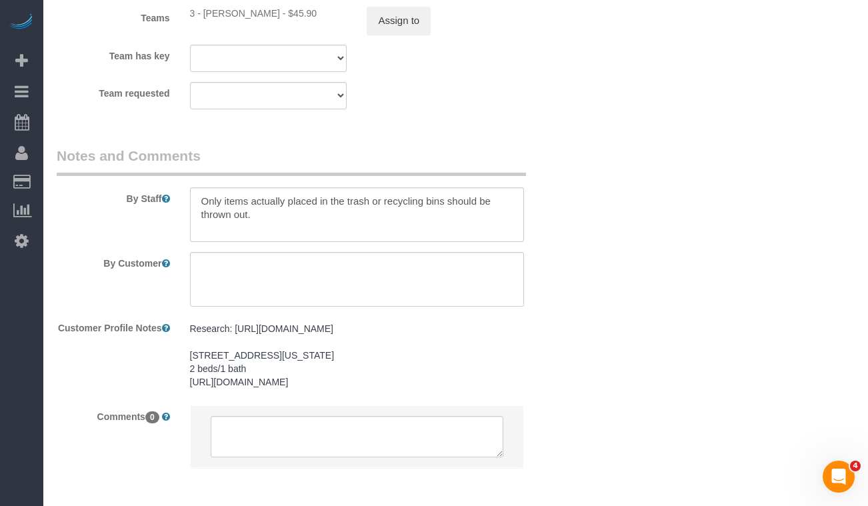
scroll to position [1920, 0]
drag, startPoint x: 274, startPoint y: 219, endPoint x: 186, endPoint y: 201, distance: 89.9
click at [186, 201] on div at bounding box center [357, 212] width 355 height 55
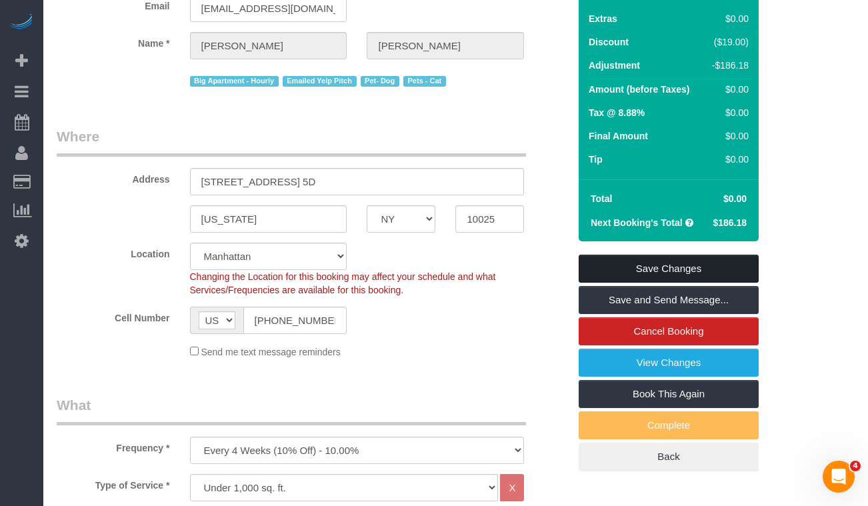
scroll to position [225, 0]
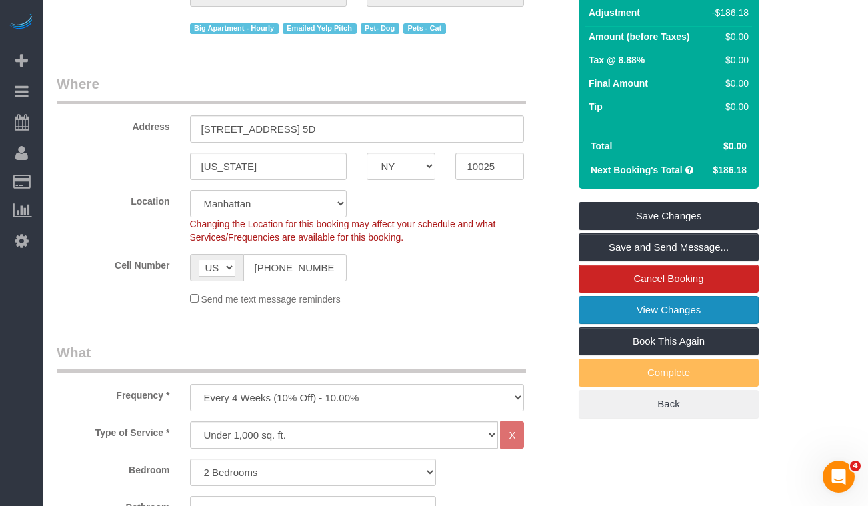
click at [637, 319] on link "View Changes" at bounding box center [669, 310] width 180 height 28
